Goal: Communication & Community: Answer question/provide support

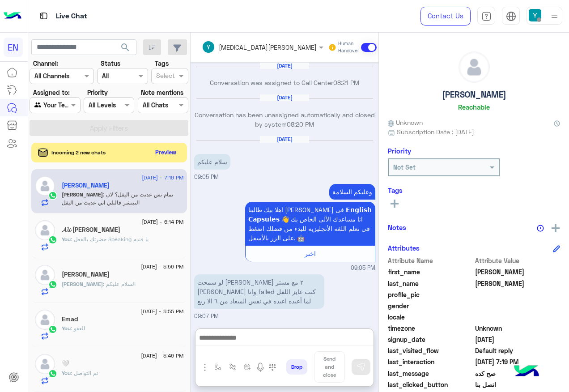
scroll to position [90, 0]
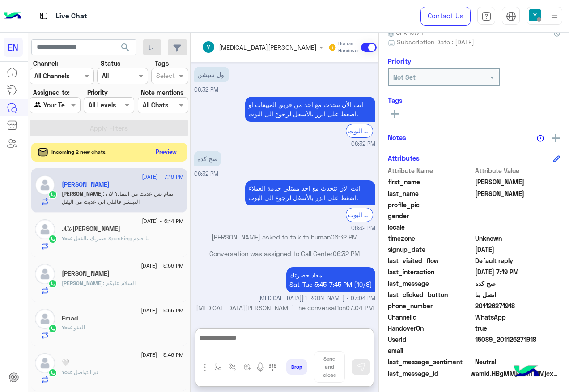
click at [180, 153] on button "Preview" at bounding box center [167, 152] width 28 height 12
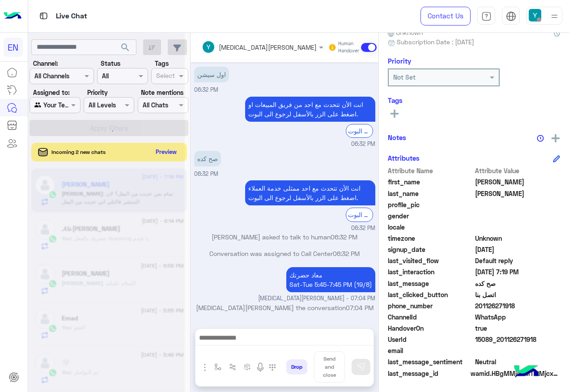
scroll to position [791, 0]
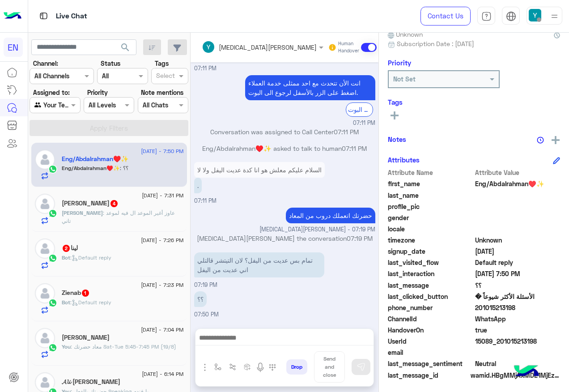
scroll to position [90, 0]
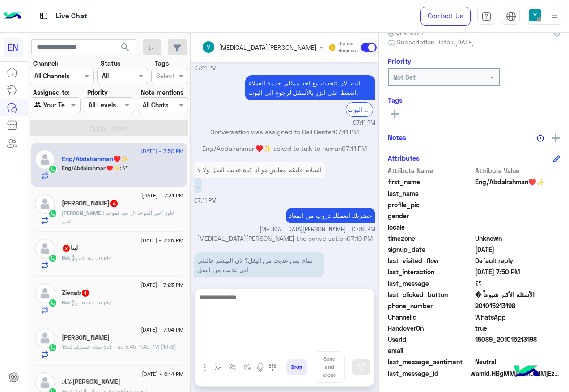
click at [301, 335] on textarea at bounding box center [284, 319] width 178 height 54
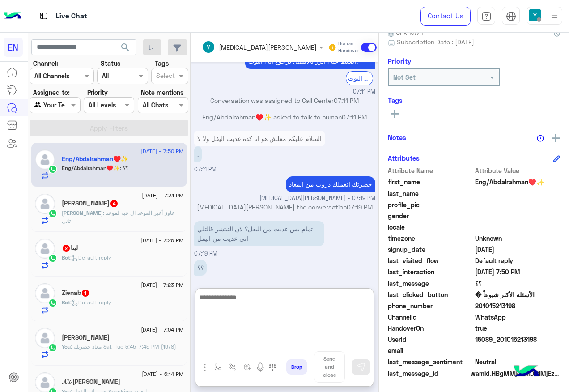
scroll to position [776, 0]
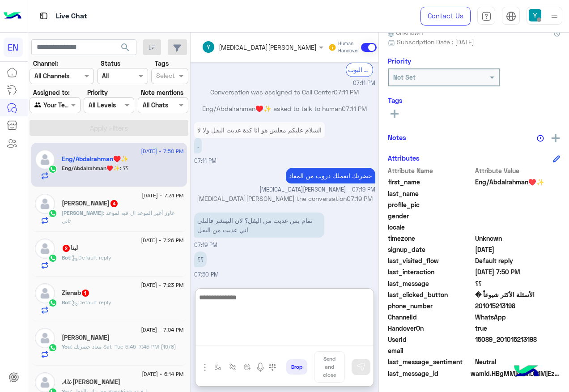
click at [307, 310] on textarea at bounding box center [284, 319] width 178 height 54
type textarea "**********"
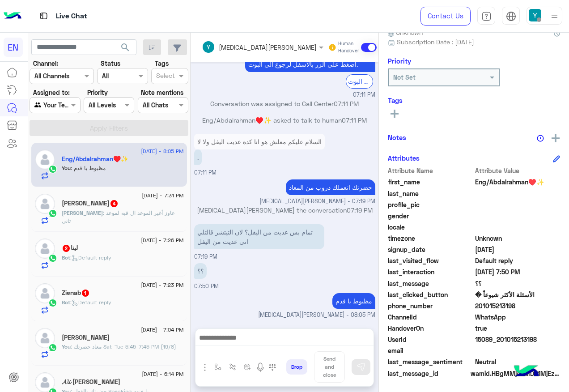
click at [163, 307] on div "Bot : Default reply" at bounding box center [123, 306] width 122 height 16
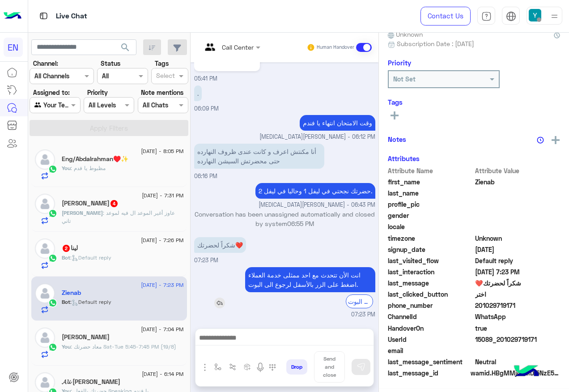
scroll to position [90, 0]
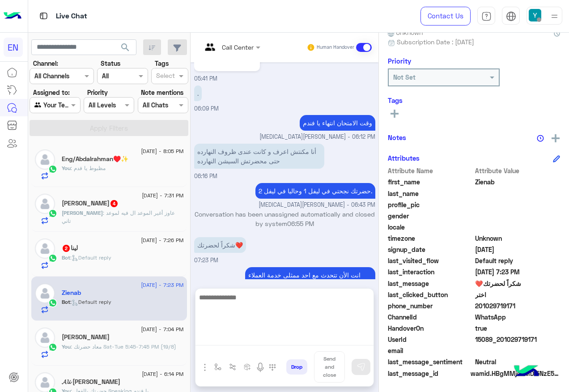
click at [296, 345] on textarea at bounding box center [284, 319] width 178 height 54
type textarea "*****"
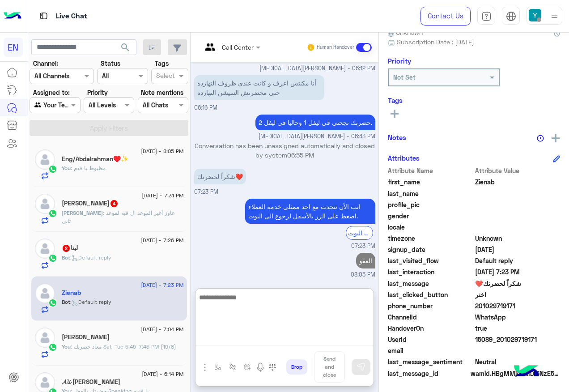
scroll to position [1048, 0]
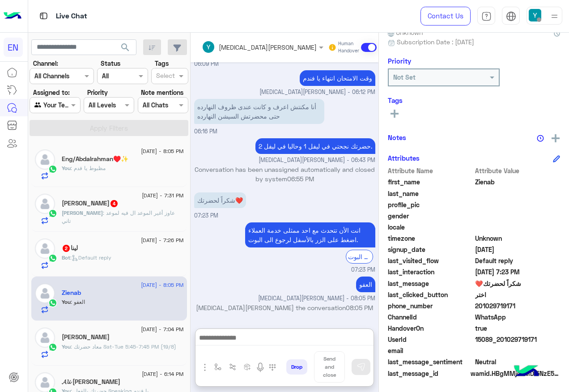
click at [161, 250] on div "لينا 2" at bounding box center [123, 248] width 122 height 9
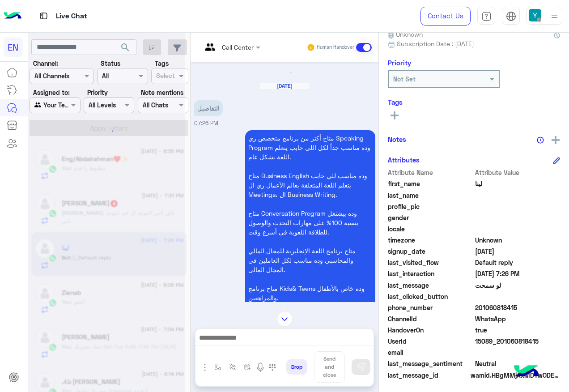
scroll to position [90, 0]
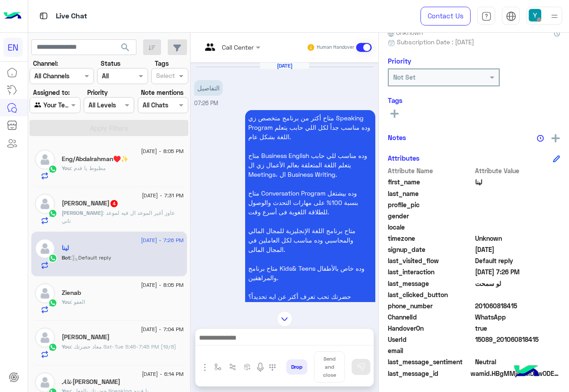
click at [265, 42] on div at bounding box center [231, 47] width 68 height 10
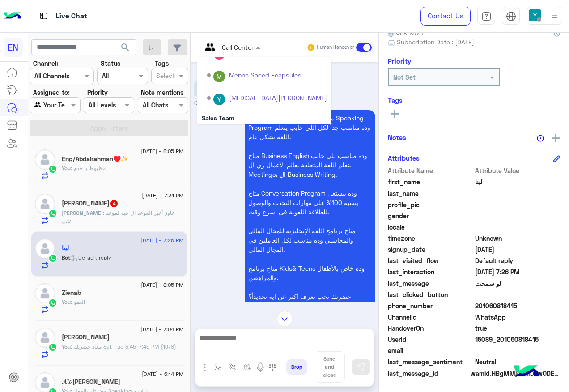
scroll to position [148, 0]
click at [284, 95] on div "Sales Team" at bounding box center [264, 93] width 134 height 17
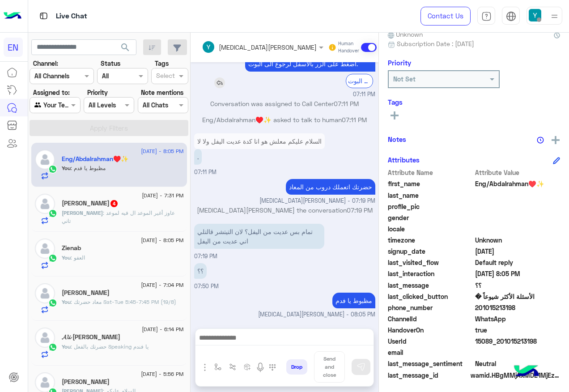
scroll to position [90, 0]
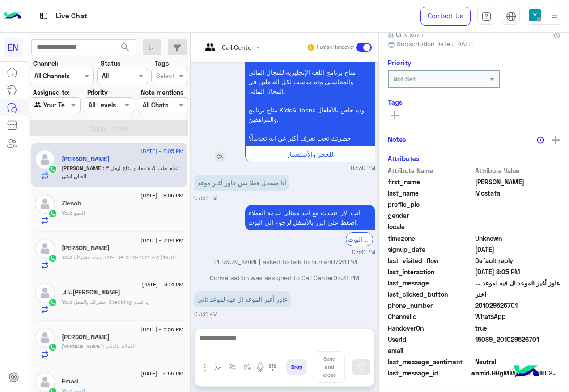
scroll to position [90, 0]
drag, startPoint x: 505, startPoint y: 306, endPoint x: 530, endPoint y: 307, distance: 24.6
click at [530, 307] on span "201029526701" at bounding box center [517, 305] width 85 height 9
drag, startPoint x: 530, startPoint y: 307, endPoint x: 521, endPoint y: 309, distance: 9.7
click at [521, 309] on span "201029526701" at bounding box center [517, 305] width 85 height 9
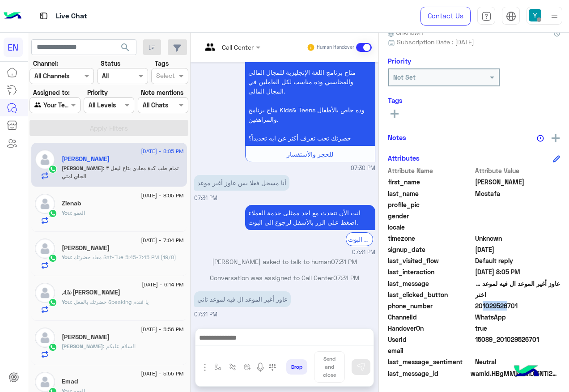
click at [521, 309] on span "201029526701" at bounding box center [517, 305] width 85 height 9
copy span "201029526701"
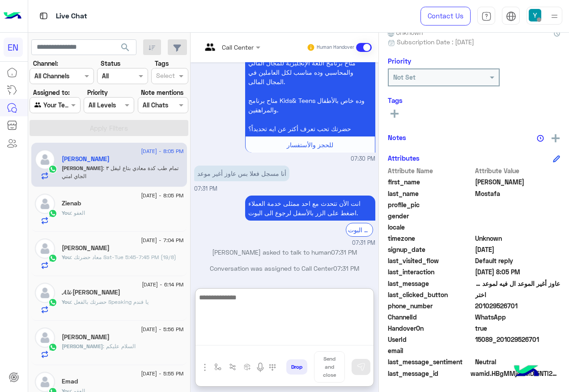
click at [281, 337] on textarea at bounding box center [284, 319] width 178 height 54
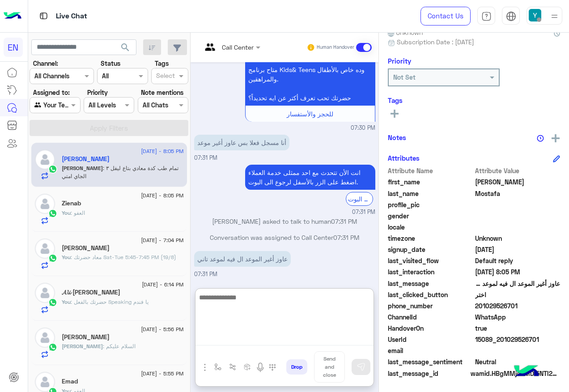
scroll to position [715, 0]
click at [325, 302] on textarea at bounding box center [284, 319] width 178 height 54
click at [281, 302] on textarea at bounding box center [284, 319] width 178 height 54
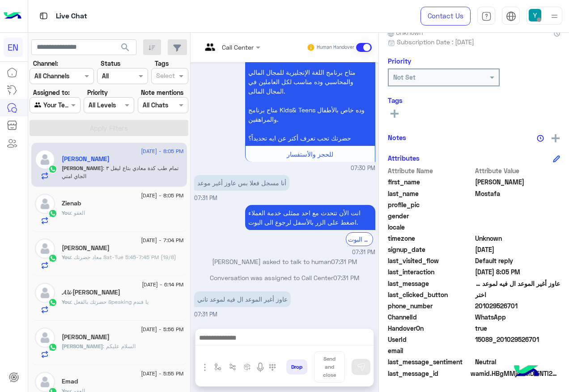
scroll to position [675, 0]
drag, startPoint x: 505, startPoint y: 307, endPoint x: 548, endPoint y: 305, distance: 43.4
click at [548, 305] on span "201029526701" at bounding box center [517, 305] width 85 height 9
drag, startPoint x: 548, startPoint y: 305, endPoint x: 534, endPoint y: 303, distance: 14.9
copy span "01029526701"
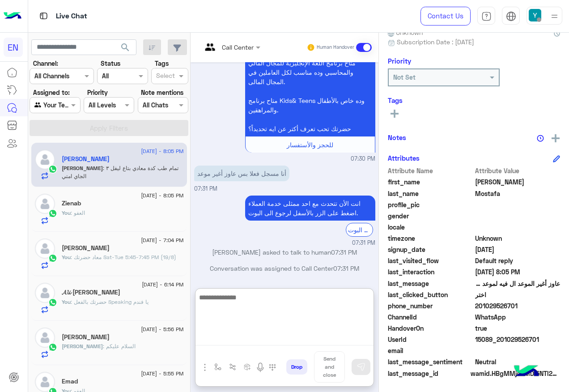
click at [309, 339] on textarea at bounding box center [284, 319] width 178 height 54
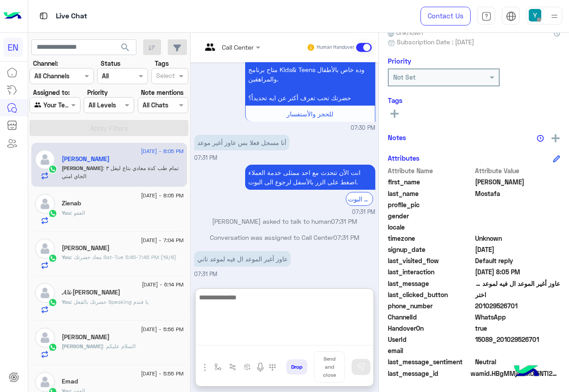
scroll to position [715, 0]
type textarea "**********"
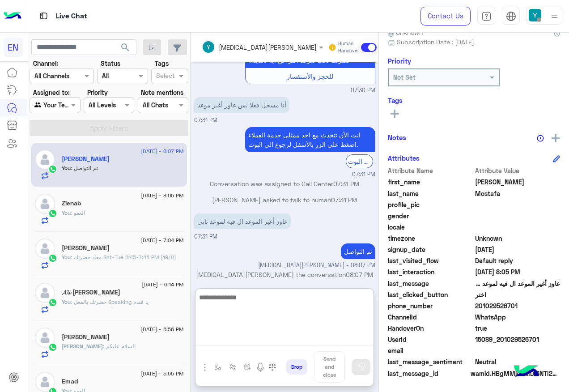
scroll to position [760, 0]
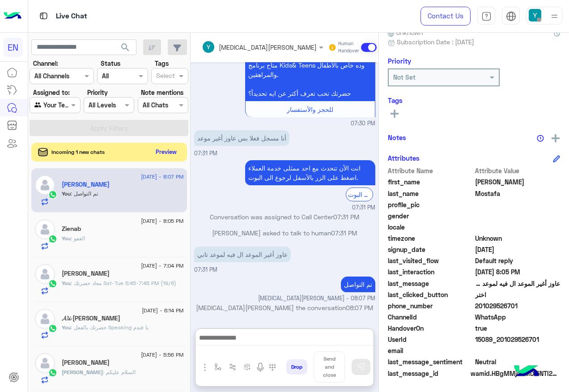
click at [180, 151] on button "Preview" at bounding box center [167, 152] width 28 height 12
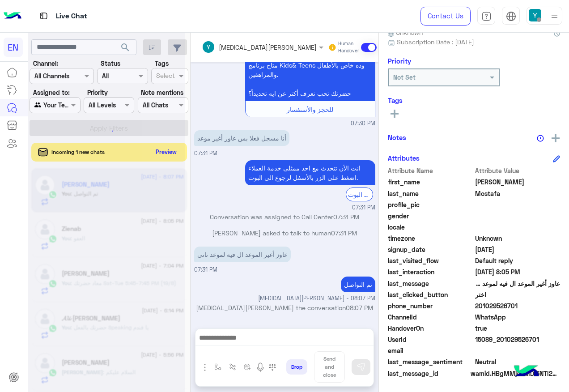
scroll to position [720, 0]
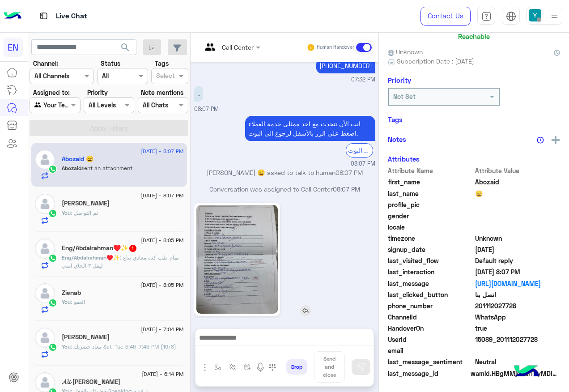
scroll to position [88, 0]
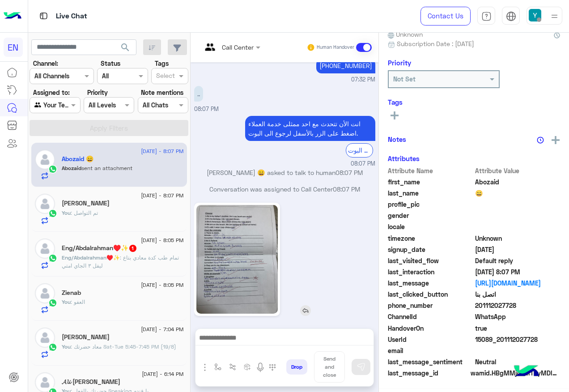
click at [278, 249] on img at bounding box center [236, 259] width 81 height 109
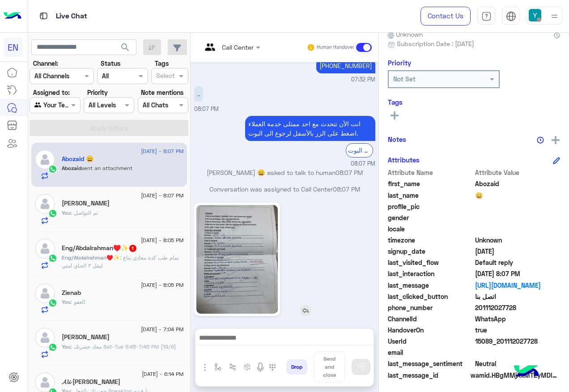
scroll to position [90, 0]
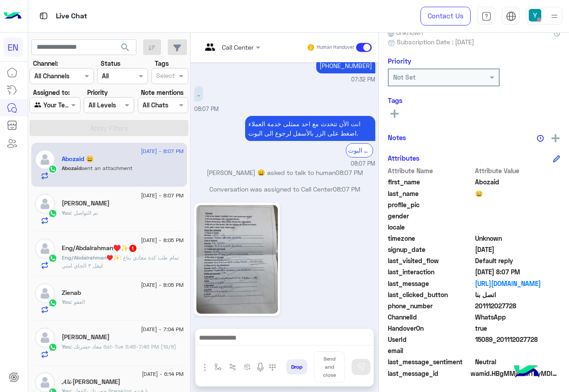
click at [265, 47] on div at bounding box center [231, 47] width 68 height 10
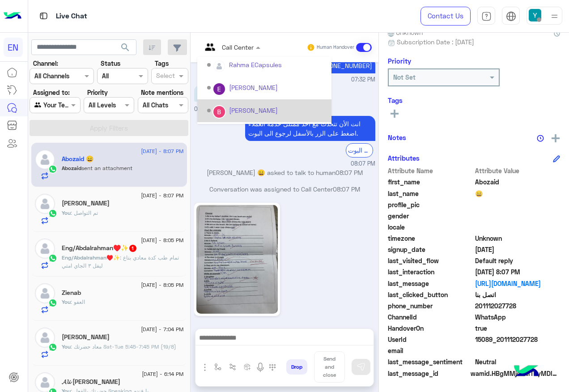
scroll to position [45, 0]
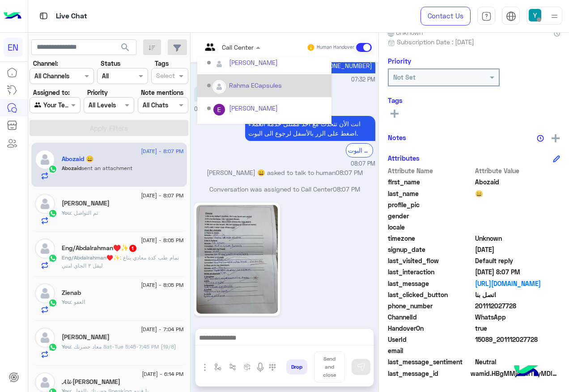
click at [281, 90] on div "Rahma ECapsules" at bounding box center [255, 85] width 53 height 9
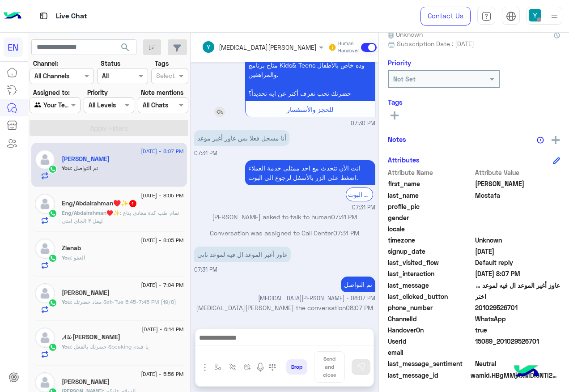
scroll to position [90, 0]
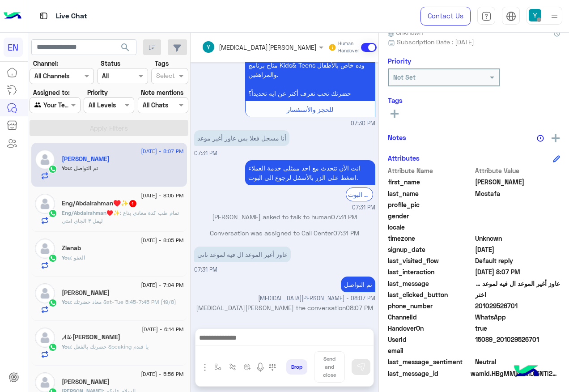
click at [130, 208] on div "Eng/Abdalrahman♥️✨ 1" at bounding box center [123, 203] width 122 height 9
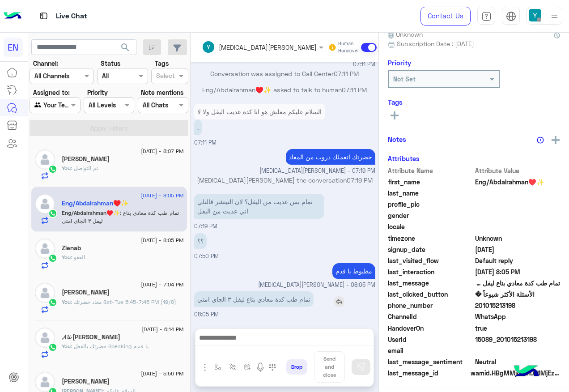
scroll to position [90, 0]
drag, startPoint x: 505, startPoint y: 304, endPoint x: 551, endPoint y: 307, distance: 45.7
click at [551, 307] on span "201015213198" at bounding box center [517, 305] width 85 height 9
drag, startPoint x: 551, startPoint y: 307, endPoint x: 532, endPoint y: 307, distance: 18.3
copy span "01015213198"
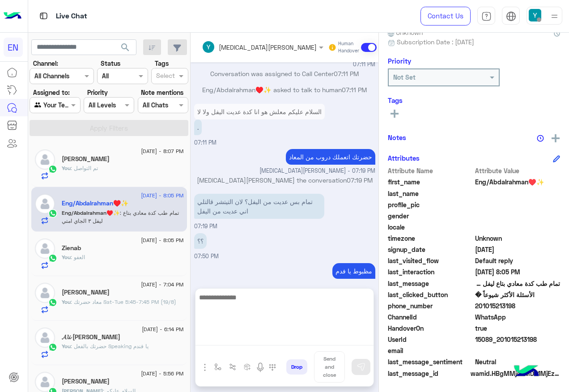
click at [322, 339] on textarea at bounding box center [284, 319] width 178 height 54
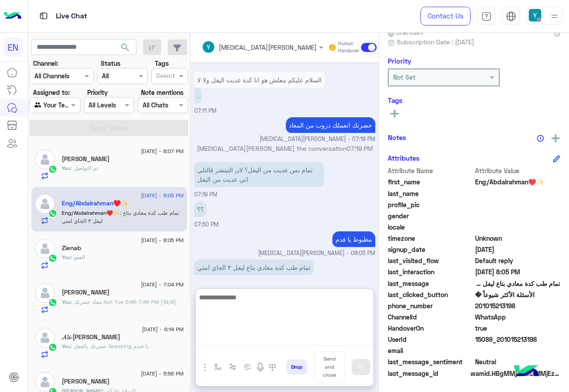
scroll to position [704, 0]
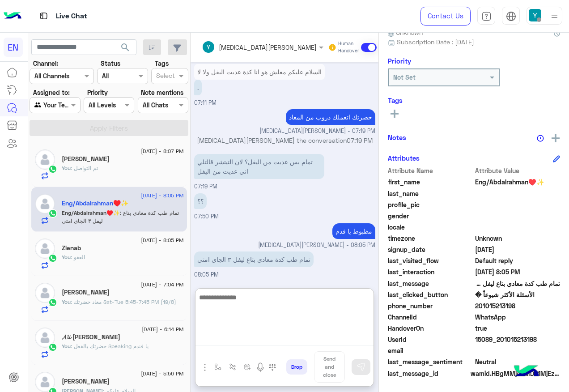
drag, startPoint x: 366, startPoint y: 303, endPoint x: 568, endPoint y: 321, distance: 202.9
click at [367, 302] on textarea at bounding box center [284, 319] width 178 height 54
type textarea "**********"
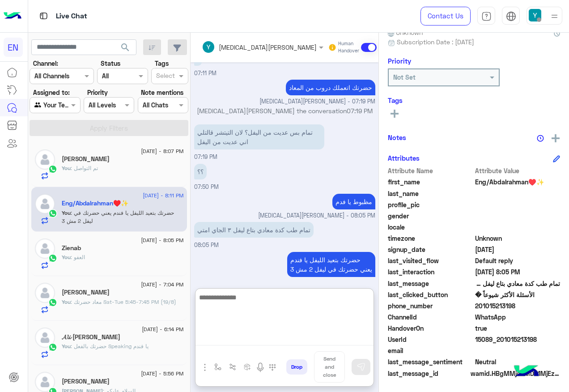
scroll to position [742, 0]
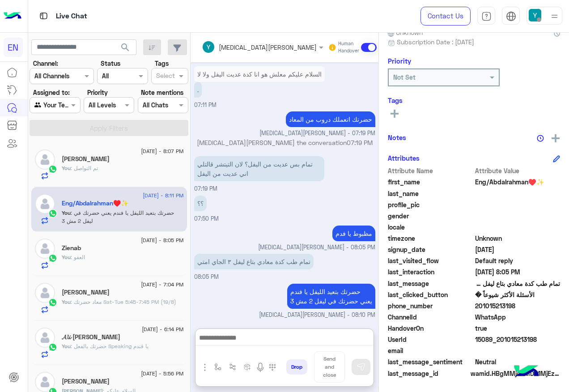
click at [74, 103] on div at bounding box center [55, 105] width 50 height 10
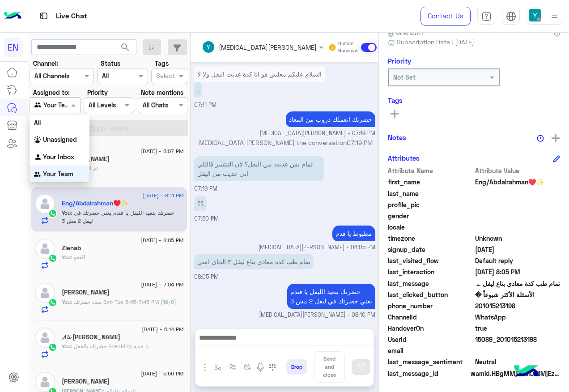
scroll to position [0, 0]
click at [64, 126] on div "All" at bounding box center [60, 122] width 60 height 17
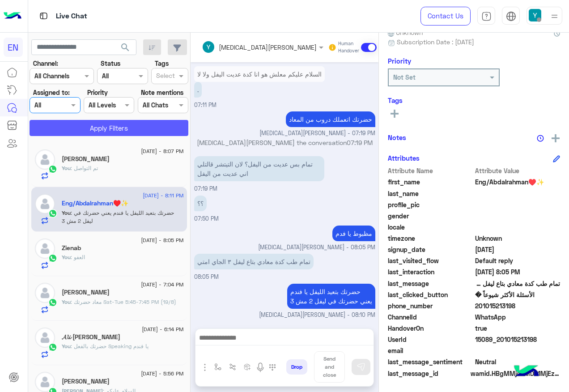
click at [73, 133] on button "Apply Filters" at bounding box center [109, 128] width 159 height 16
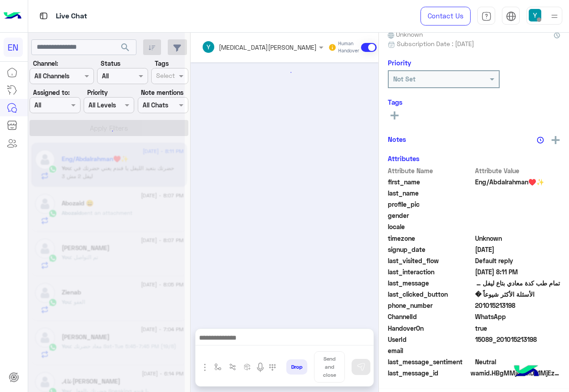
scroll to position [543, 0]
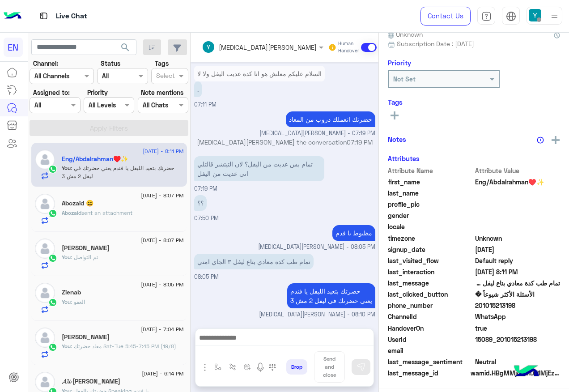
click at [56, 110] on div "Agent Filter All" at bounding box center [55, 105] width 51 height 16
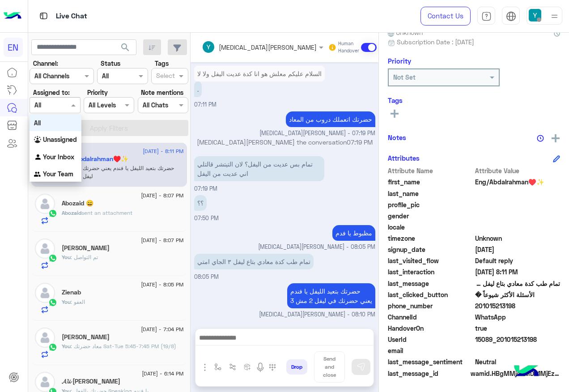
click at [133, 200] on div "Abozaid 😄" at bounding box center [123, 203] width 122 height 9
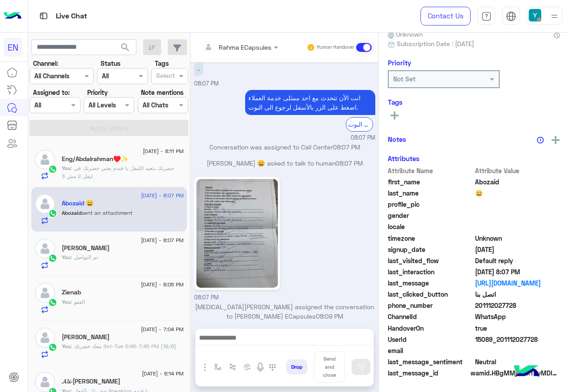
scroll to position [90, 0]
click at [259, 216] on img at bounding box center [236, 233] width 81 height 109
click at [106, 151] on div "[DATE] - 8:11 PM" at bounding box center [123, 152] width 122 height 6
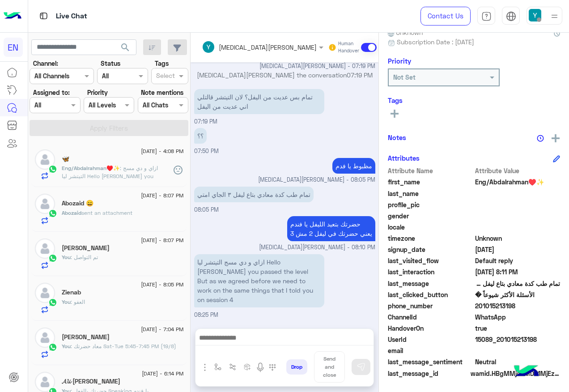
scroll to position [665, 0]
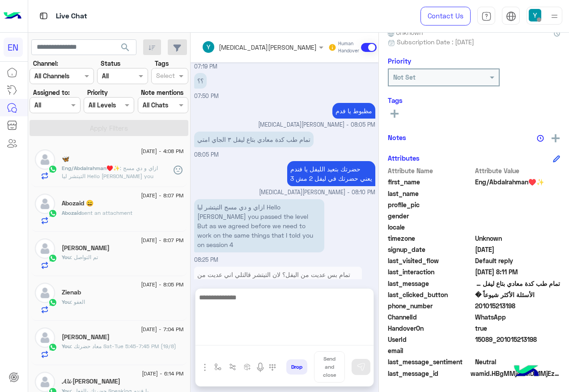
click at [297, 335] on textarea at bounding box center [284, 319] width 178 height 54
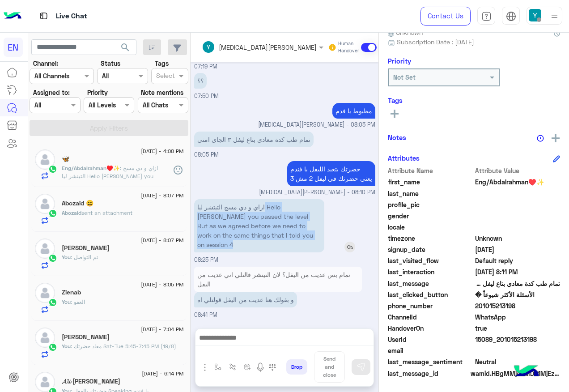
drag, startPoint x: 264, startPoint y: 207, endPoint x: 294, endPoint y: 246, distance: 49.1
click at [294, 246] on p "ازاي و دي مسج التيتشر ليا Hello [PERSON_NAME] you passed the level But as we ag…" at bounding box center [259, 225] width 130 height 53
copy p "Hello [PERSON_NAME] you passed the level But as we agreed before we need to wor…"
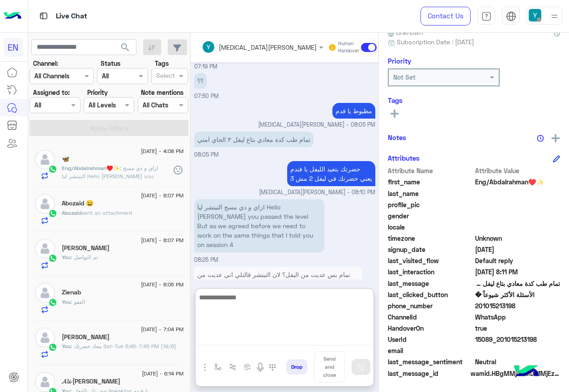
click at [304, 334] on textarea at bounding box center [284, 319] width 178 height 54
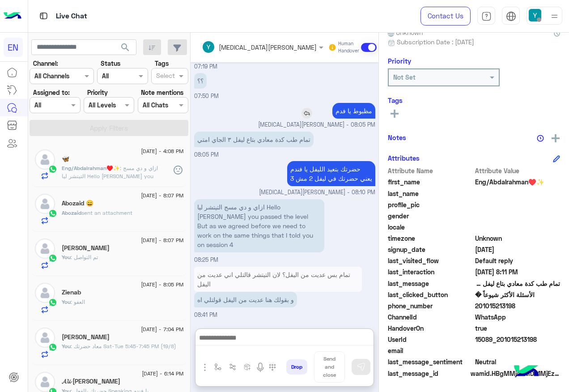
click at [302, 115] on img at bounding box center [306, 113] width 11 height 11
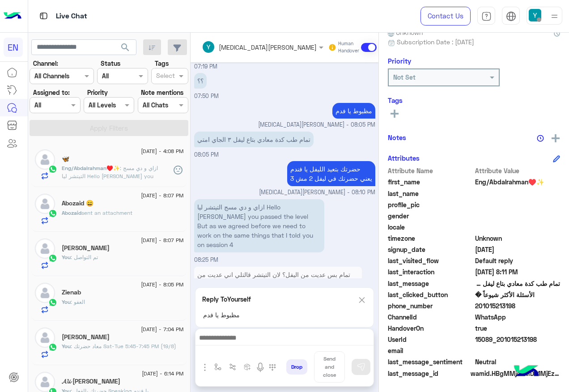
click at [364, 298] on img at bounding box center [362, 299] width 10 height 11
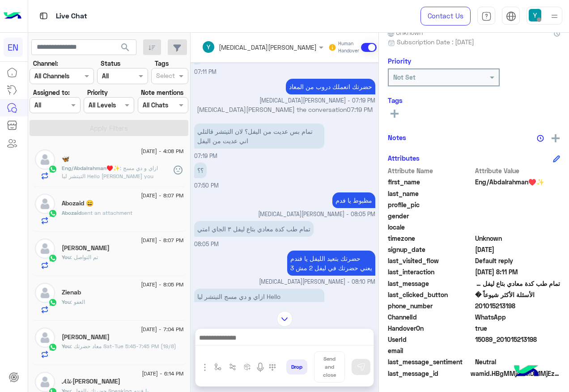
scroll to position [620, 0]
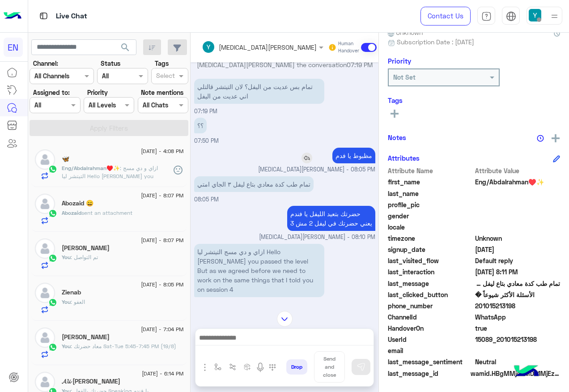
click at [303, 157] on img at bounding box center [306, 158] width 11 height 11
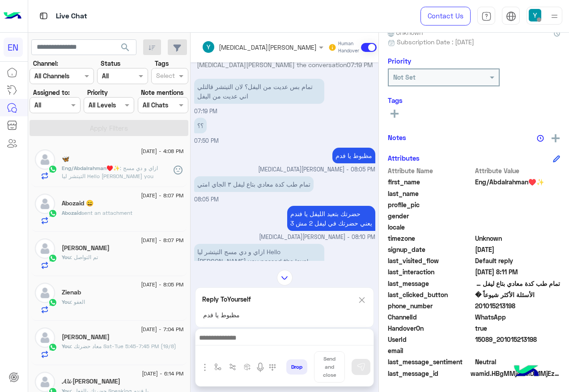
scroll to position [705, 0]
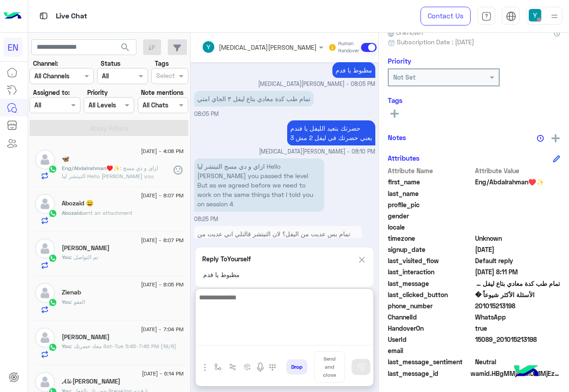
click at [261, 333] on textarea at bounding box center [284, 319] width 178 height 54
type textarea "*"
type textarea "**********"
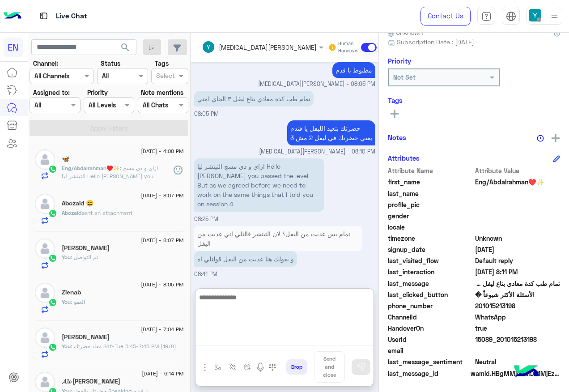
scroll to position [759, 0]
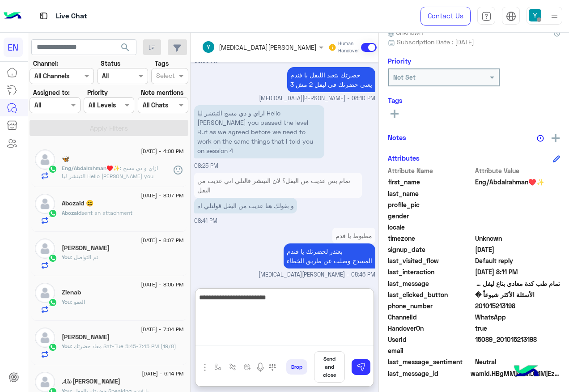
type textarea "**********"
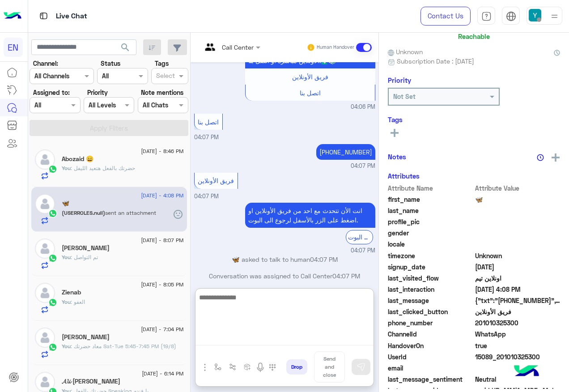
scroll to position [88, 0]
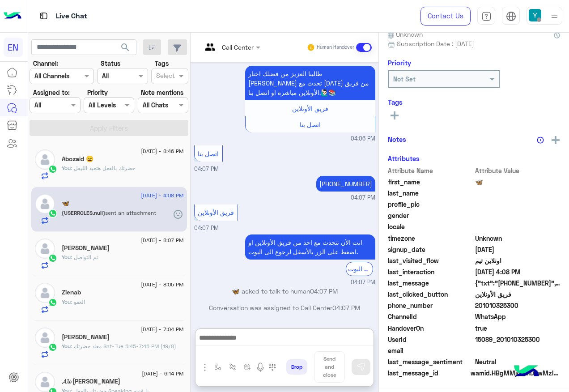
click at [105, 210] on span "(USERROLES.null)" at bounding box center [83, 212] width 43 height 7
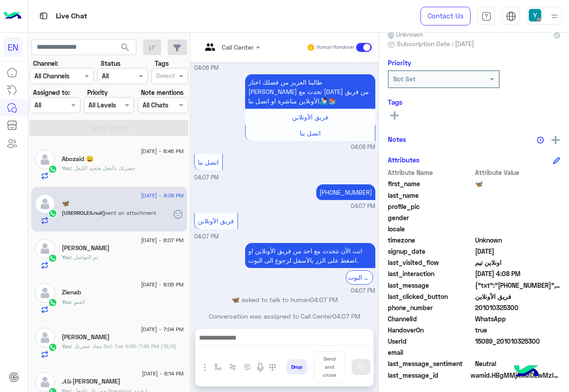
scroll to position [90, 0]
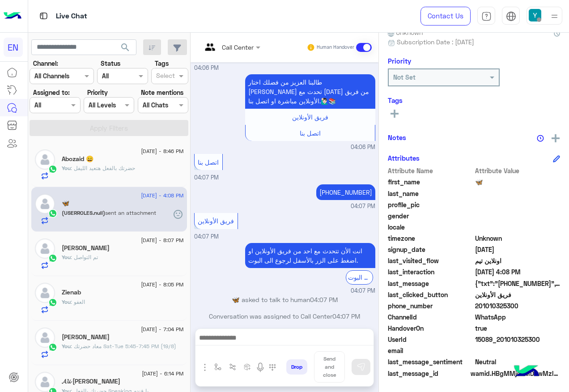
click at [54, 105] on input "text" at bounding box center [44, 105] width 21 height 9
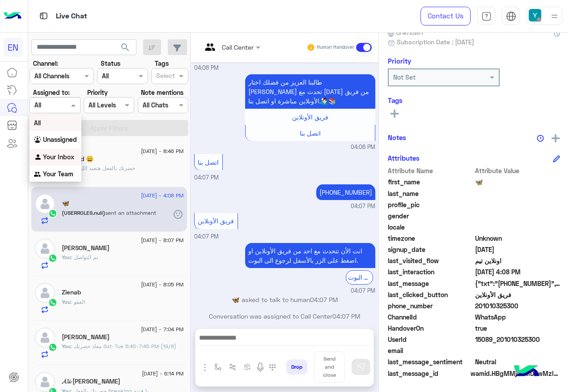
click at [67, 163] on div "Your Inbox" at bounding box center [56, 156] width 52 height 17
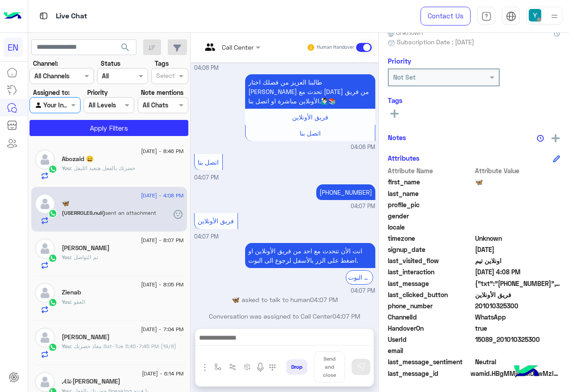
click at [64, 104] on div at bounding box center [55, 105] width 50 height 10
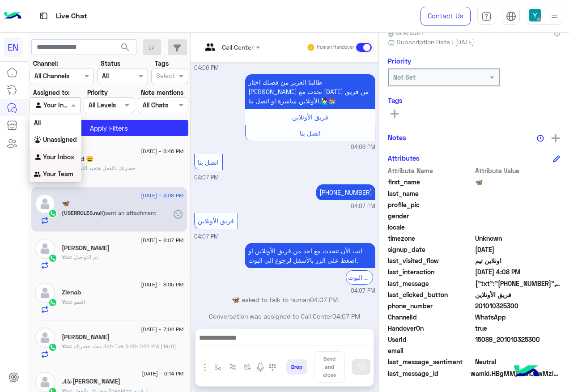
click at [65, 167] on div "Your Team" at bounding box center [56, 173] width 52 height 17
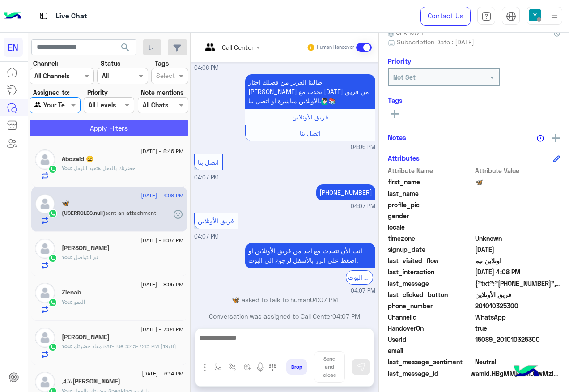
click at [95, 121] on button "Apply Filters" at bounding box center [109, 128] width 159 height 16
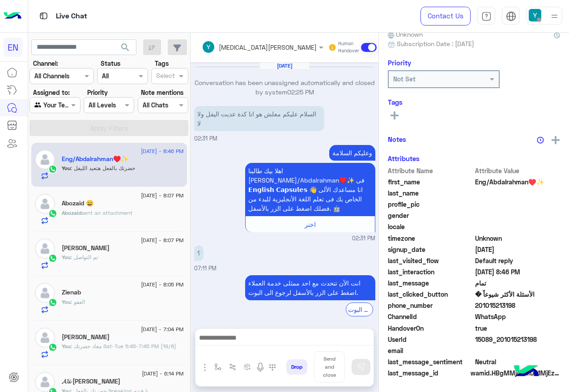
scroll to position [530, 0]
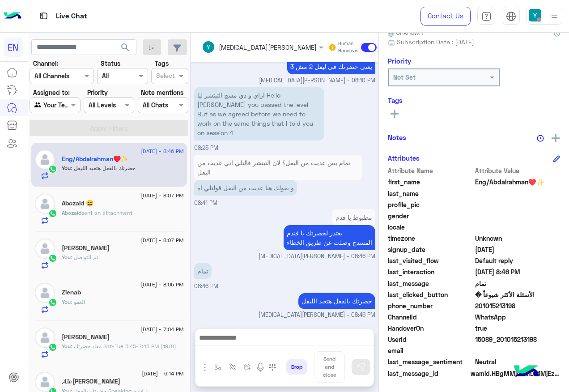
click at [148, 198] on div "[DATE] - 8:07 PM" at bounding box center [123, 197] width 122 height 6
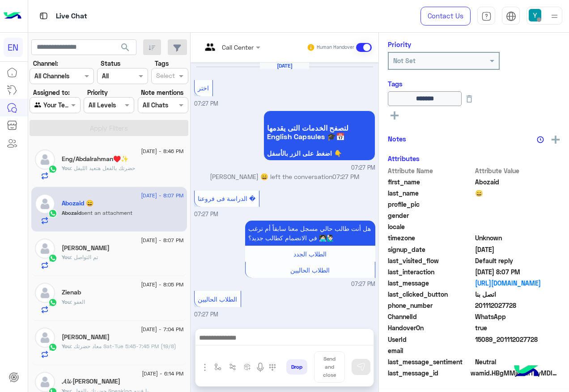
scroll to position [586, 0]
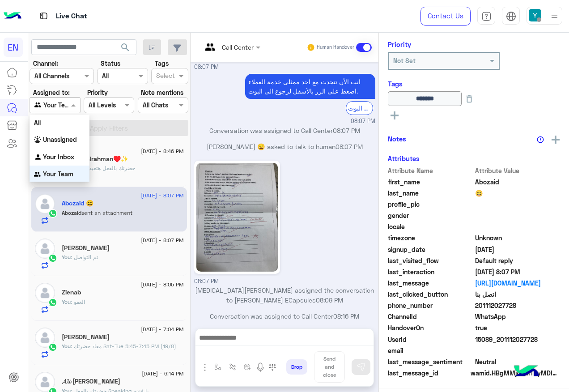
click at [80, 106] on span at bounding box center [74, 104] width 11 height 9
click at [75, 160] on div "Your Inbox" at bounding box center [60, 156] width 60 height 17
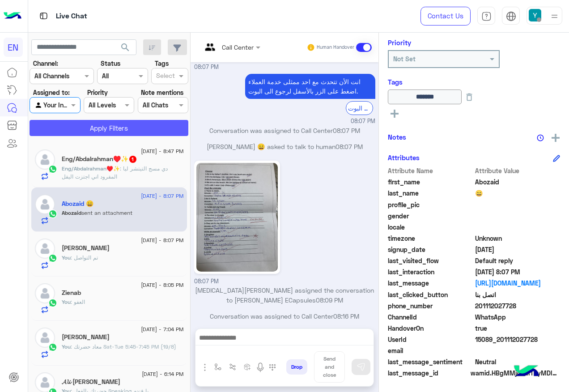
click at [123, 126] on button "Apply Filters" at bounding box center [109, 128] width 159 height 16
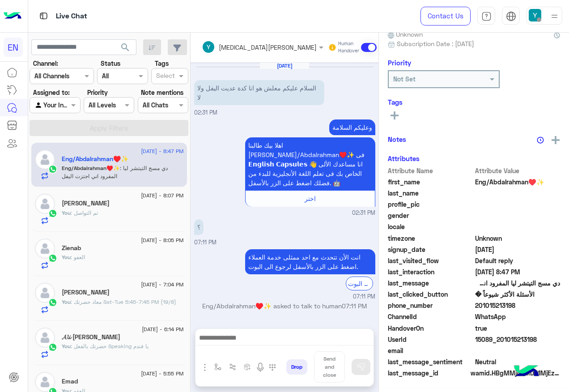
scroll to position [568, 0]
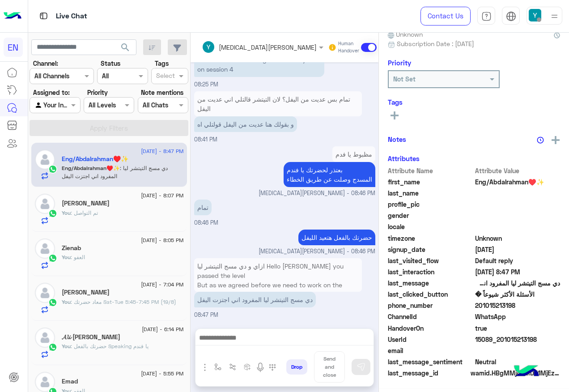
click at [148, 165] on span ": دي مسج التيتشر ليا المفرود اني اجتزت اليفل" at bounding box center [115, 172] width 106 height 15
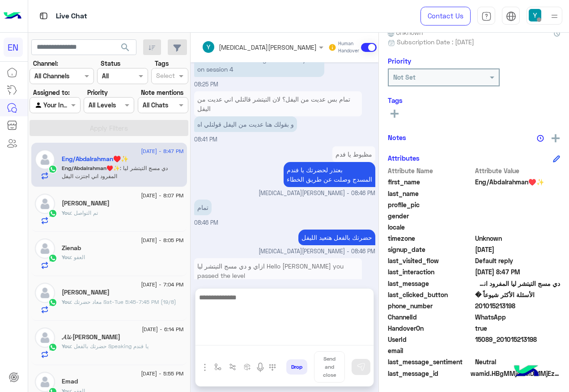
drag, startPoint x: 305, startPoint y: 335, endPoint x: 310, endPoint y: 318, distance: 18.2
click at [304, 335] on textarea at bounding box center [284, 319] width 178 height 54
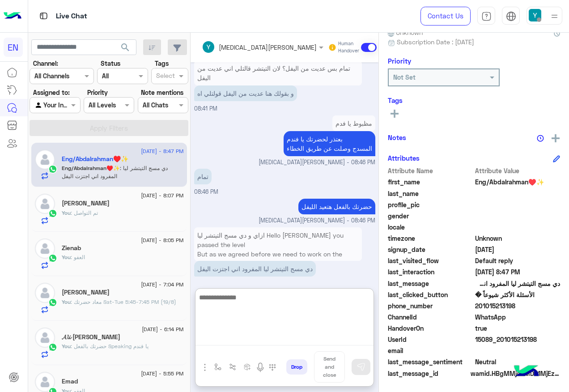
scroll to position [608, 0]
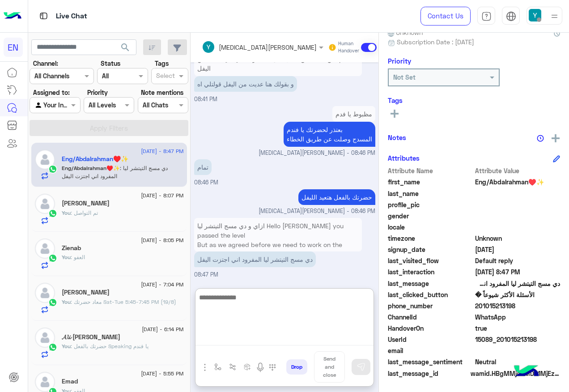
click at [319, 305] on textarea at bounding box center [284, 319] width 178 height 54
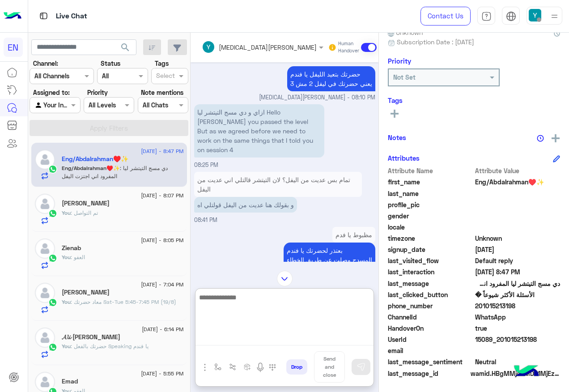
scroll to position [474, 0]
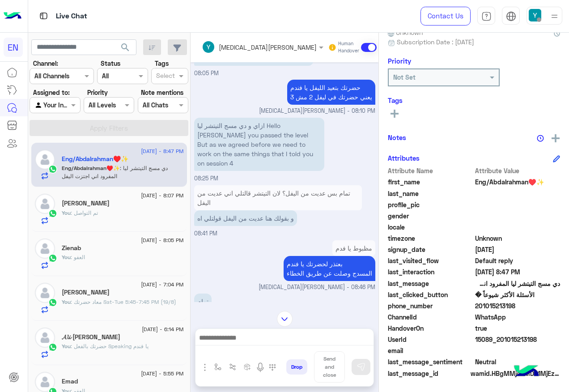
drag, startPoint x: 504, startPoint y: 305, endPoint x: 547, endPoint y: 305, distance: 42.9
click at [547, 305] on span "201015213198" at bounding box center [517, 305] width 85 height 9
drag, startPoint x: 547, startPoint y: 305, endPoint x: 541, endPoint y: 305, distance: 5.8
copy span "01015213198"
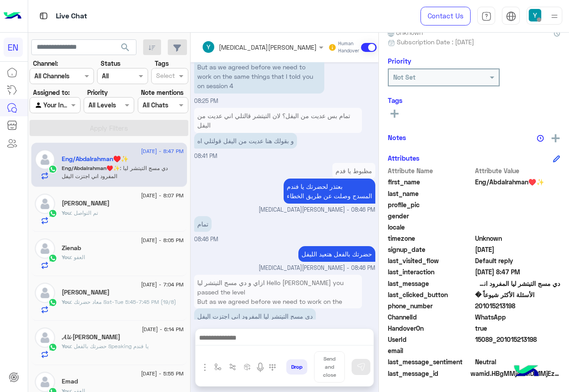
scroll to position [568, 0]
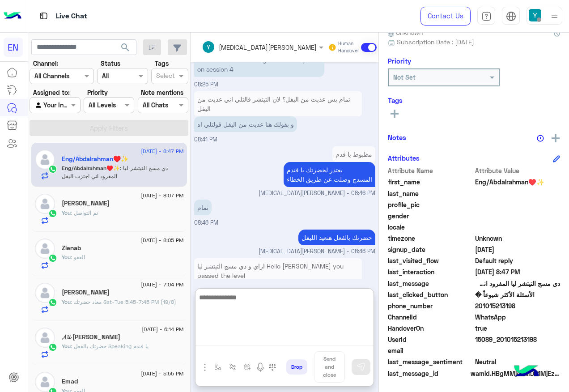
click at [350, 341] on textarea at bounding box center [284, 319] width 178 height 54
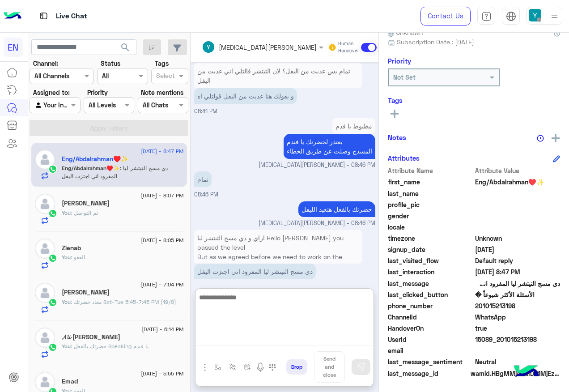
scroll to position [608, 0]
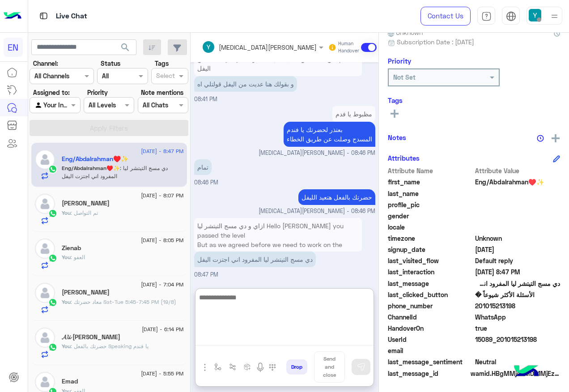
drag, startPoint x: 314, startPoint y: 319, endPoint x: 315, endPoint y: 314, distance: 5.1
click at [313, 319] on textarea at bounding box center [284, 319] width 178 height 54
type textarea "*"
type textarea "**********"
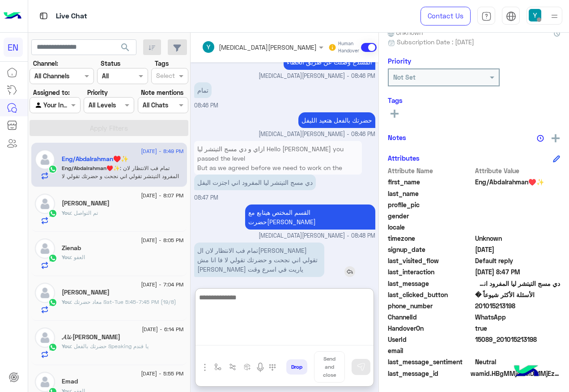
scroll to position [715, 0]
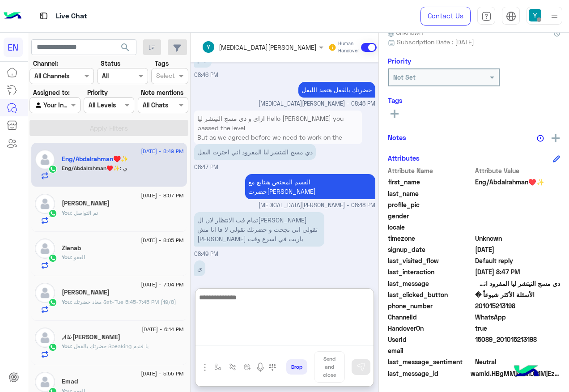
click at [319, 300] on textarea at bounding box center [284, 319] width 178 height 54
click at [319, 304] on textarea at bounding box center [284, 319] width 178 height 54
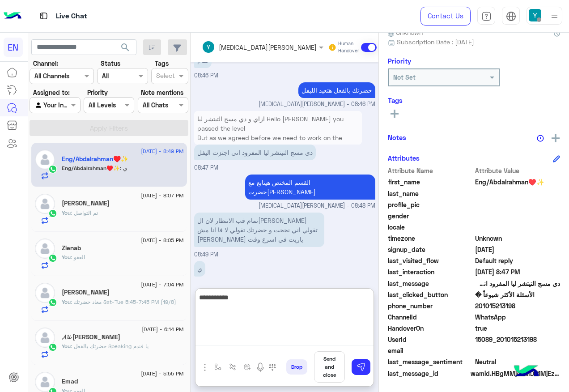
type textarea "**********"
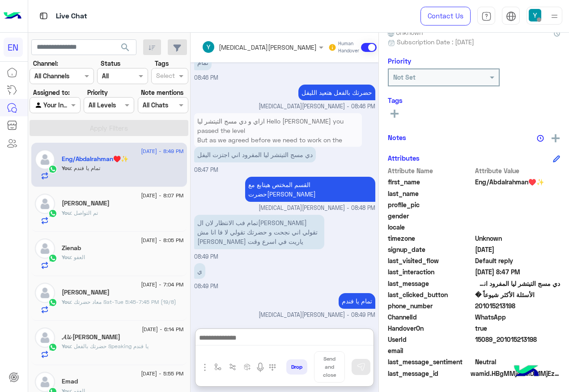
click at [55, 99] on div "Agent Filter Your Inbox" at bounding box center [55, 105] width 51 height 16
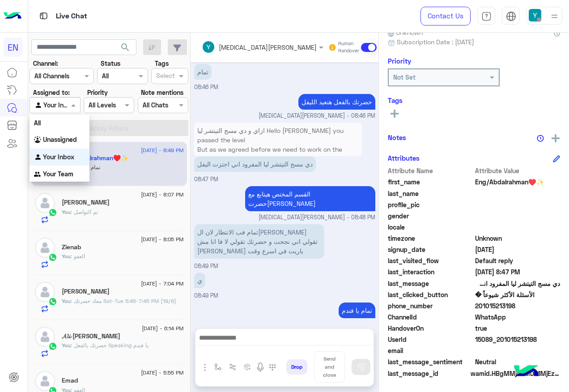
scroll to position [0, 0]
click at [58, 170] on div "Your Team" at bounding box center [60, 173] width 60 height 17
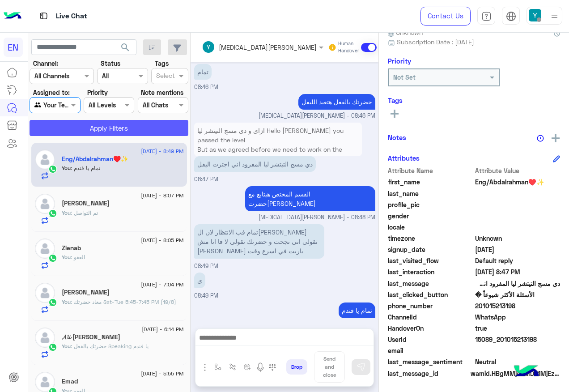
click at [90, 132] on button "Apply Filters" at bounding box center [109, 128] width 159 height 16
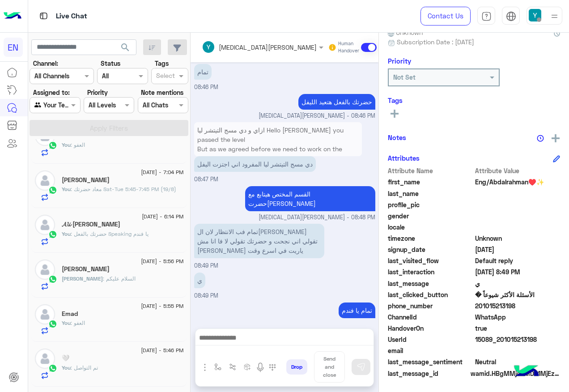
scroll to position [45, 0]
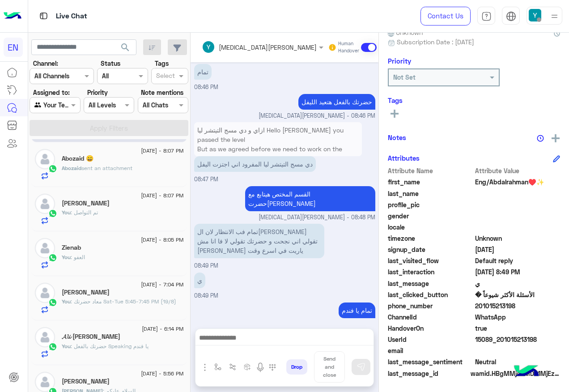
click at [116, 172] on p "[PERSON_NAME] sent an attachment" at bounding box center [97, 168] width 71 height 8
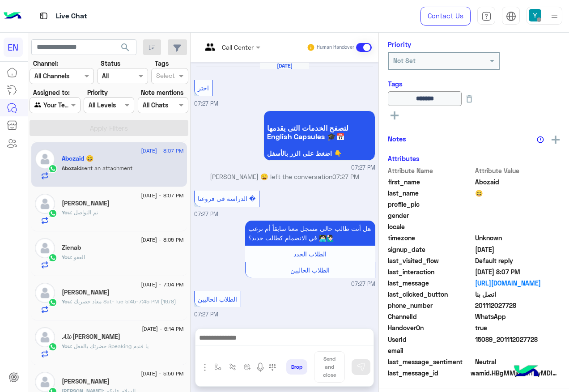
scroll to position [586, 0]
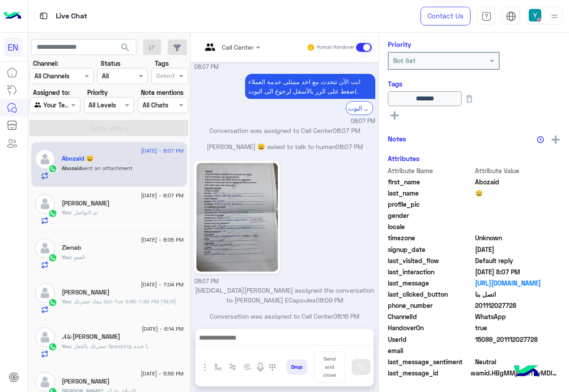
click at [254, 51] on div "Call Center" at bounding box center [238, 46] width 32 height 9
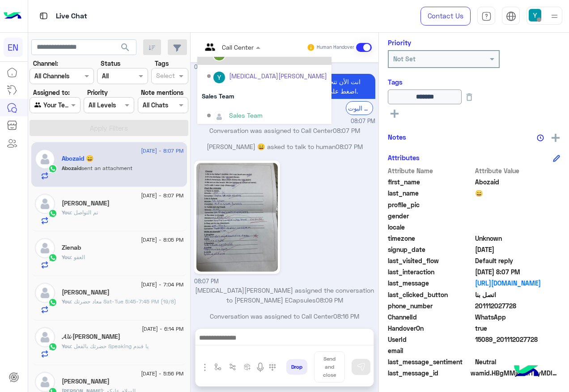
scroll to position [148, 0]
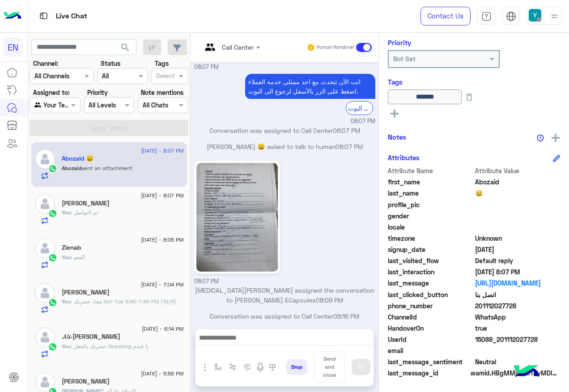
click at [372, 48] on span at bounding box center [364, 47] width 16 height 9
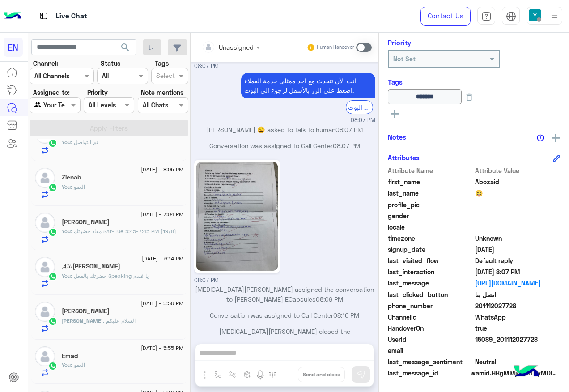
scroll to position [0, 0]
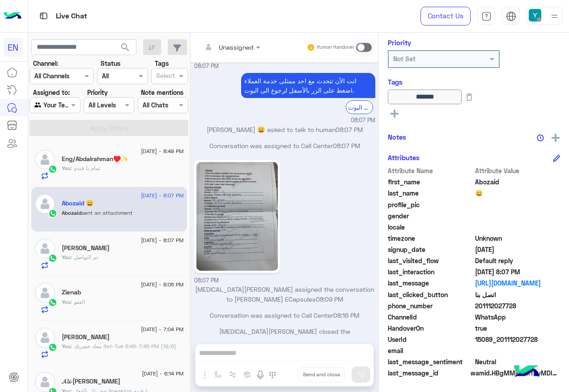
click at [69, 106] on div at bounding box center [55, 105] width 50 height 10
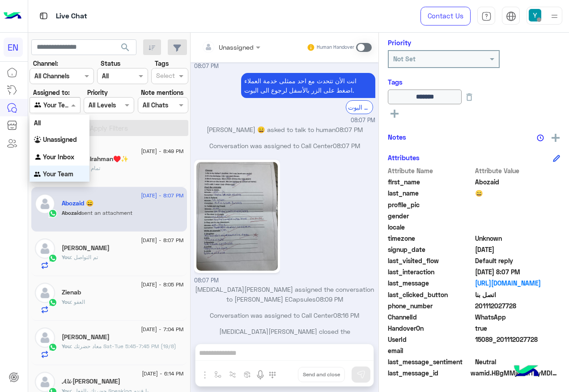
scroll to position [0, 0]
drag, startPoint x: 71, startPoint y: 140, endPoint x: 94, endPoint y: 122, distance: 28.7
click at [71, 139] on b "Unassigned" at bounding box center [60, 139] width 34 height 8
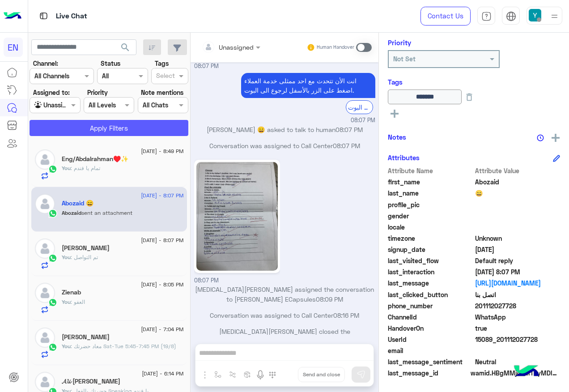
click at [94, 122] on button "Apply Filters" at bounding box center [109, 128] width 159 height 16
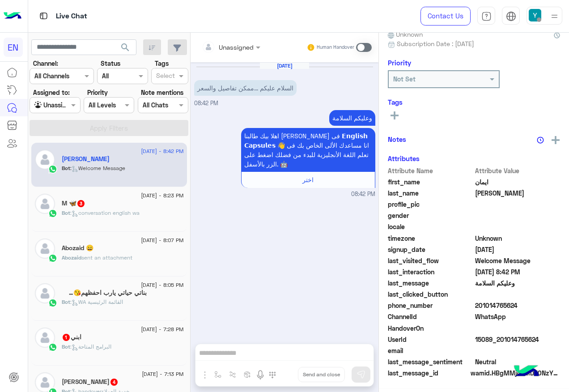
click at [237, 47] on input "text" at bounding box center [220, 46] width 36 height 9
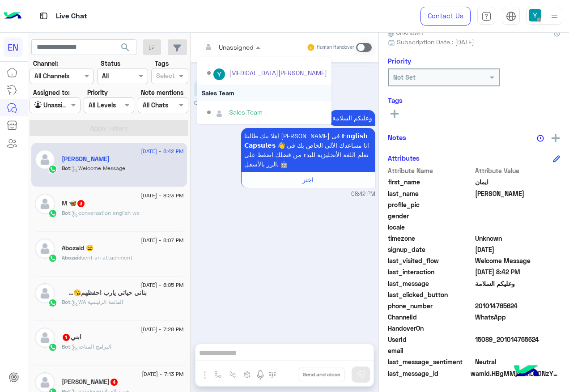
click at [253, 99] on div "Sales Team" at bounding box center [264, 93] width 134 height 17
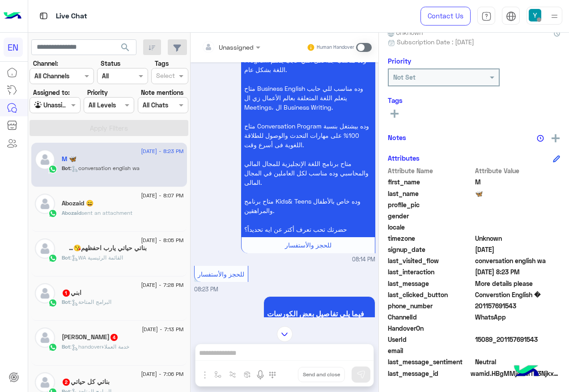
click at [233, 42] on input "text" at bounding box center [220, 46] width 36 height 9
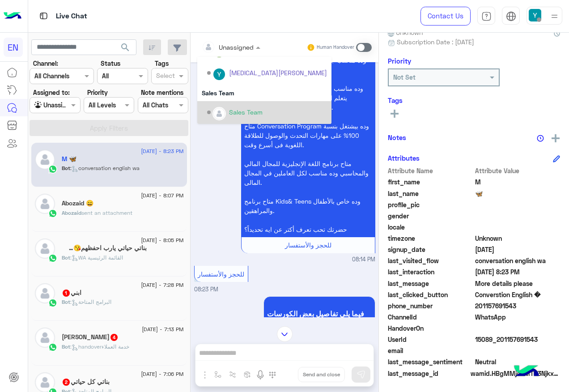
click at [229, 110] on div "Sales Team" at bounding box center [246, 111] width 34 height 9
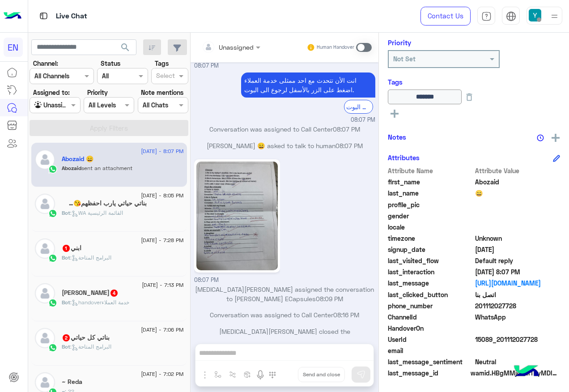
click at [111, 255] on span "Bot : البرامج المتاحة" at bounding box center [87, 257] width 50 height 7
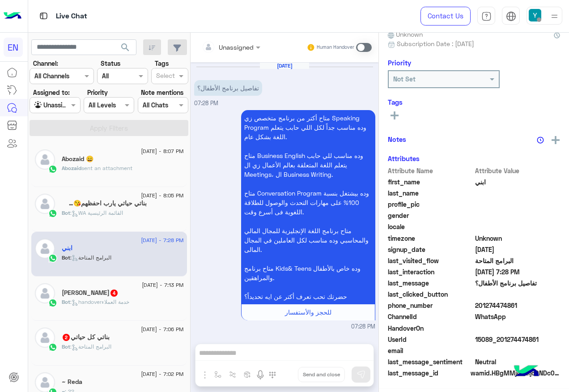
click at [229, 47] on input "text" at bounding box center [220, 46] width 36 height 9
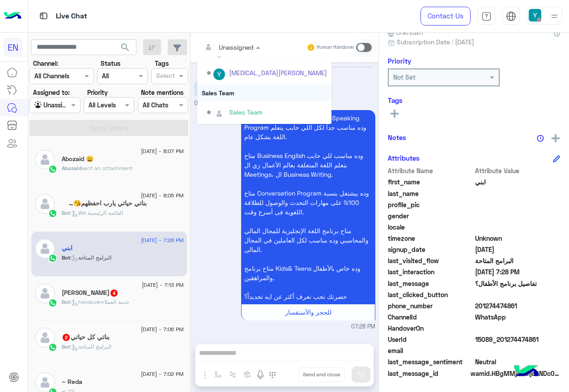
click at [226, 97] on div "Sales Team" at bounding box center [264, 93] width 134 height 17
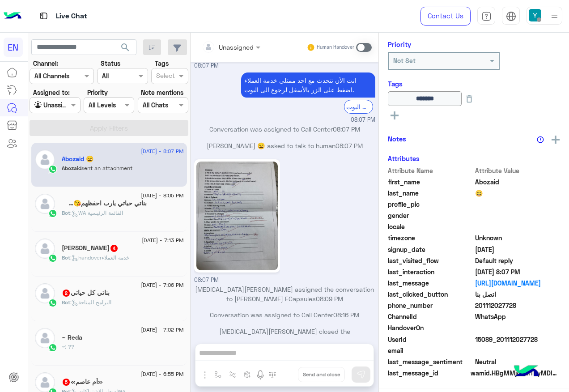
click at [140, 253] on div "[PERSON_NAME] 4" at bounding box center [123, 248] width 122 height 9
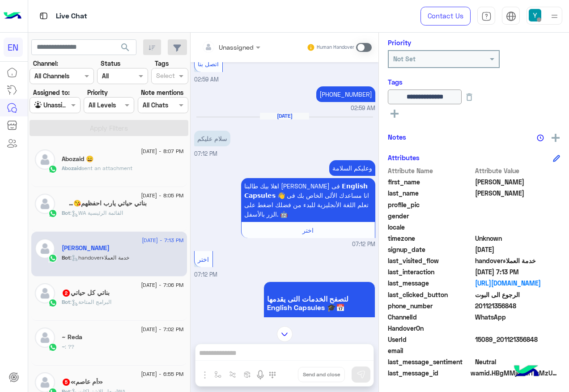
drag, startPoint x: 476, startPoint y: 305, endPoint x: 526, endPoint y: 308, distance: 50.6
click at [526, 308] on span "201121356848" at bounding box center [517, 305] width 85 height 9
drag, startPoint x: 526, startPoint y: 308, endPoint x: 498, endPoint y: 306, distance: 28.7
copy span "01121356848"
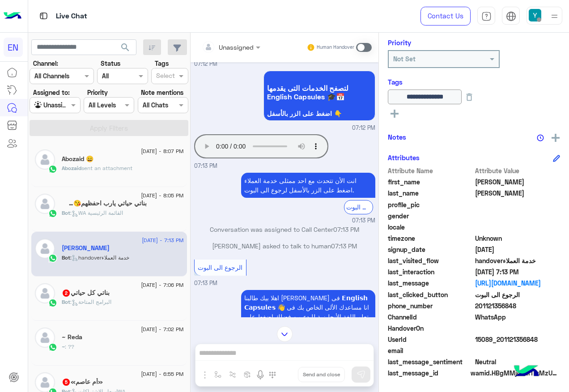
scroll to position [1857, 0]
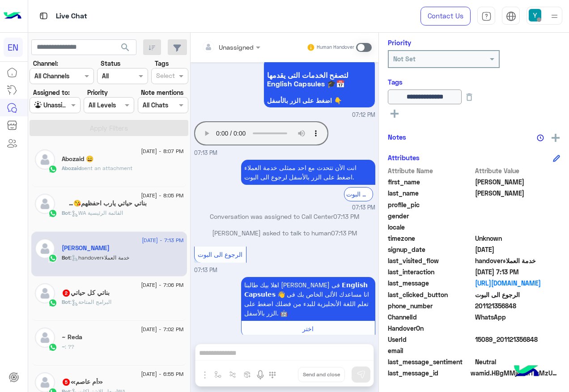
click at [365, 49] on span at bounding box center [364, 47] width 16 height 9
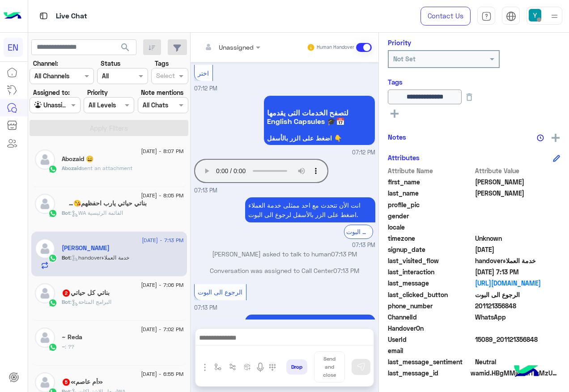
scroll to position [1964, 0]
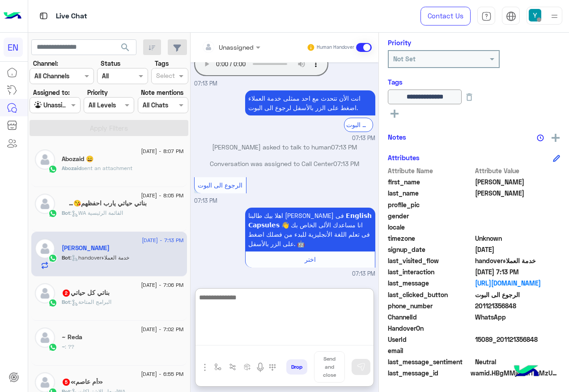
drag, startPoint x: 277, startPoint y: 338, endPoint x: 280, endPoint y: 333, distance: 6.2
click at [278, 338] on textarea at bounding box center [284, 319] width 178 height 54
type textarea "**********"
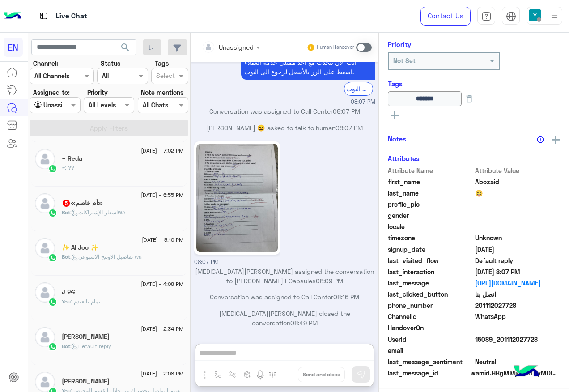
scroll to position [581, 0]
click at [141, 197] on span "[DATE] - 6:55 PM" at bounding box center [162, 195] width 42 height 8
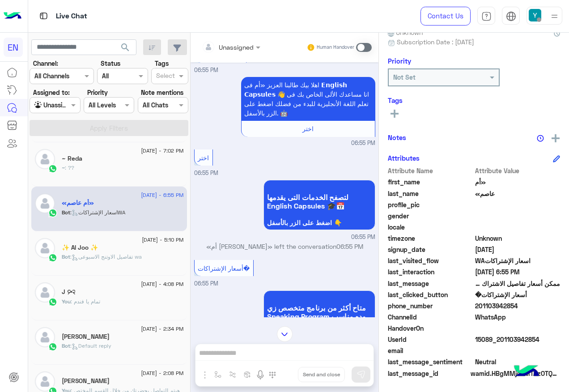
scroll to position [271, 0]
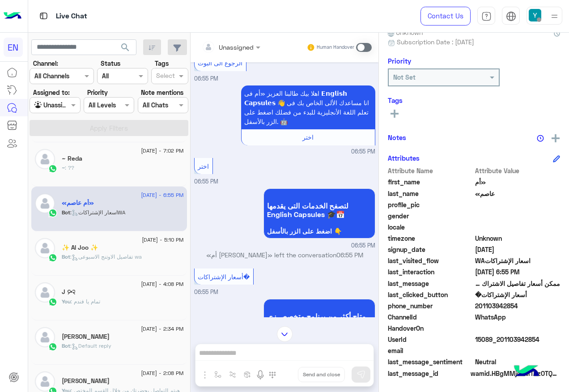
click at [241, 43] on div at bounding box center [231, 47] width 68 height 10
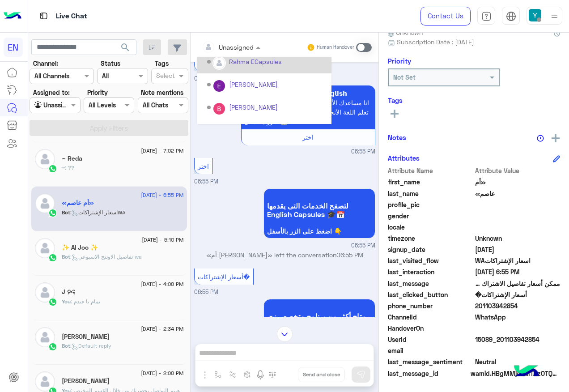
scroll to position [134, 0]
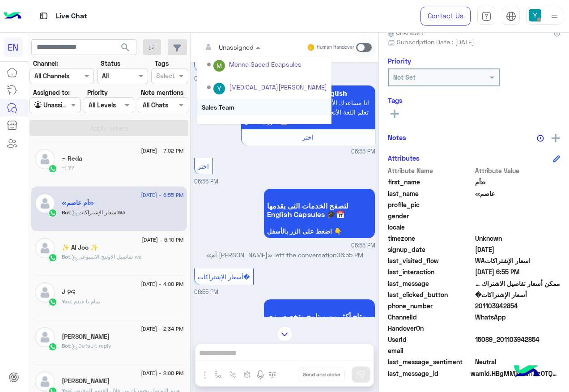
click at [244, 102] on div "Sales Team" at bounding box center [264, 107] width 134 height 17
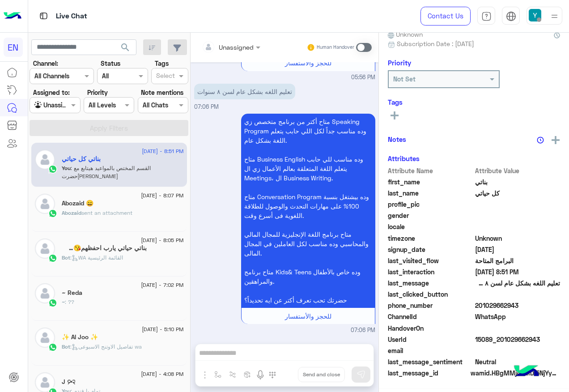
click at [92, 308] on div "~ : ??" at bounding box center [123, 306] width 122 height 16
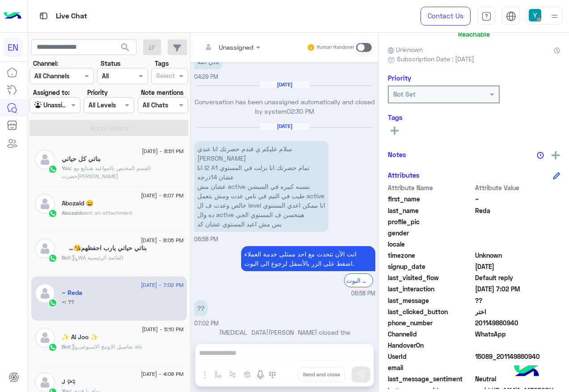
scroll to position [90, 0]
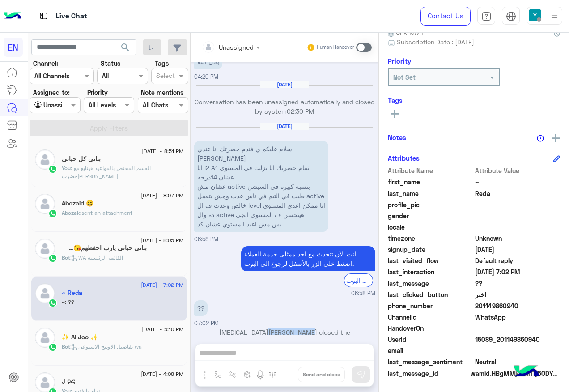
drag, startPoint x: 254, startPoint y: 322, endPoint x: 290, endPoint y: 323, distance: 35.8
click at [290, 327] on p "[MEDICAL_DATA][PERSON_NAME] closed the conversation 07:04 PM" at bounding box center [284, 336] width 181 height 19
drag, startPoint x: 290, startPoint y: 323, endPoint x: 268, endPoint y: 284, distance: 45.3
click at [268, 289] on small "06:58 PM" at bounding box center [284, 293] width 181 height 8
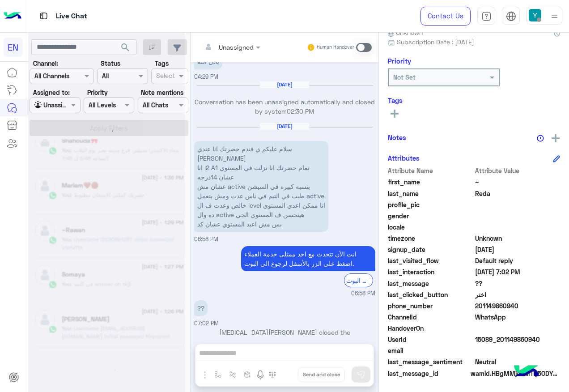
scroll to position [4, 0]
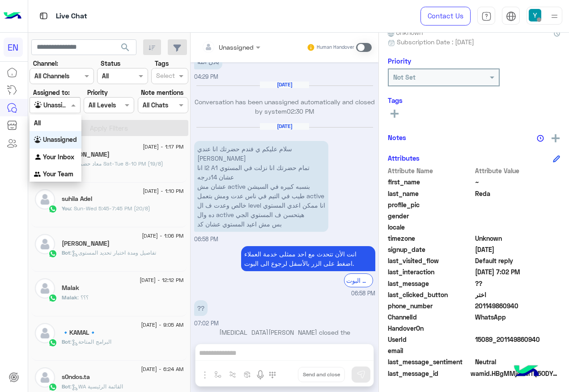
click at [52, 99] on div "Agent Filter Unassigned" at bounding box center [55, 105] width 51 height 16
click at [53, 122] on div "All" at bounding box center [56, 122] width 52 height 17
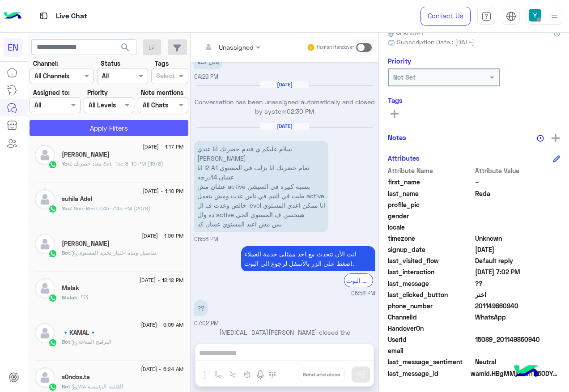
click at [63, 127] on button "Apply Filters" at bounding box center [109, 128] width 159 height 16
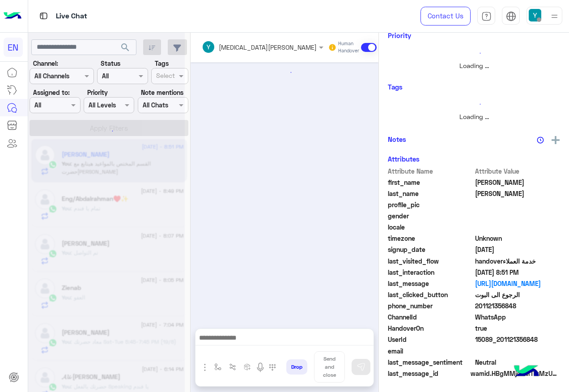
scroll to position [106, 0]
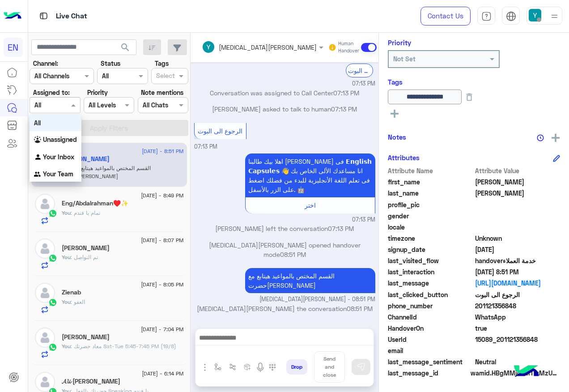
click at [52, 105] on input "text" at bounding box center [44, 105] width 21 height 9
drag, startPoint x: 67, startPoint y: 170, endPoint x: 77, endPoint y: 149, distance: 23.4
click at [67, 170] on b "Your Team" at bounding box center [58, 174] width 30 height 8
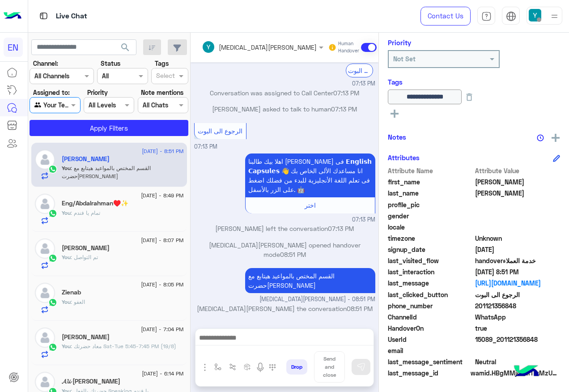
click at [86, 140] on div "[DATE] - 8:51 PM [PERSON_NAME] You : القسم المختص بالمواعيد هيتابع مع حضرتك [DA…" at bounding box center [109, 267] width 162 height 256
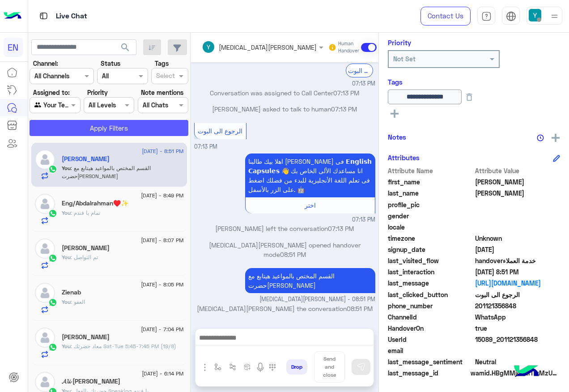
click at [89, 136] on button "Apply Filters" at bounding box center [109, 128] width 159 height 16
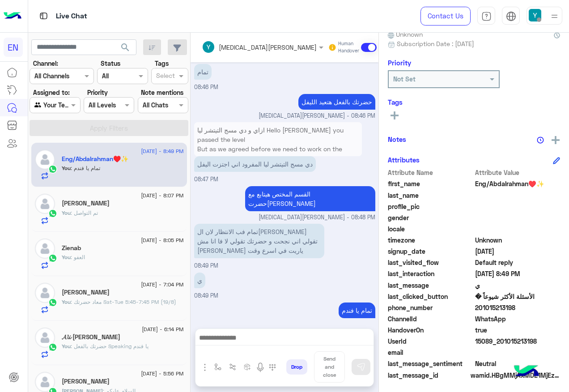
scroll to position [90, 0]
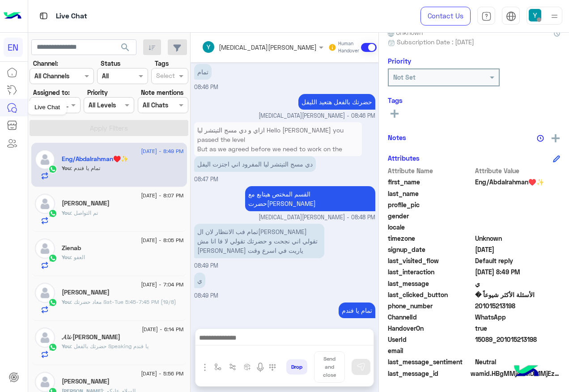
click at [36, 112] on div "Live Chat" at bounding box center [47, 107] width 39 height 14
click at [64, 111] on div "Live Chat" at bounding box center [47, 107] width 39 height 14
click at [74, 111] on div "Agent Filter Your Team" at bounding box center [55, 105] width 51 height 16
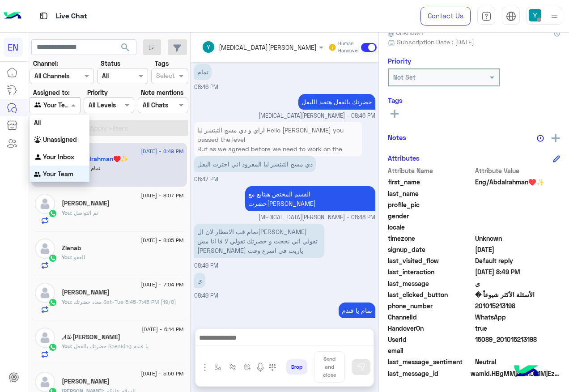
scroll to position [0, 0]
click at [78, 154] on div "Your Inbox" at bounding box center [60, 156] width 60 height 17
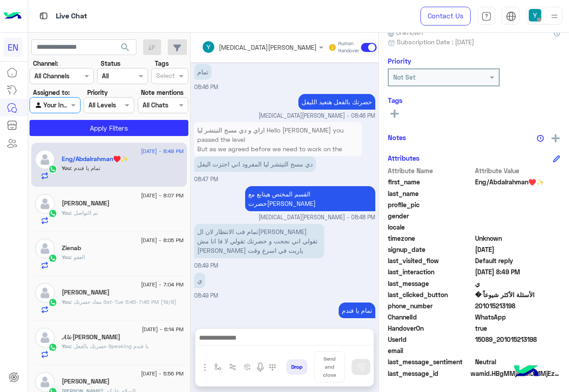
click at [93, 136] on app-inbox-users-filters "search Channel: Channel All Channels Status Channel All Tags Select Assigned to…" at bounding box center [109, 86] width 162 height 107
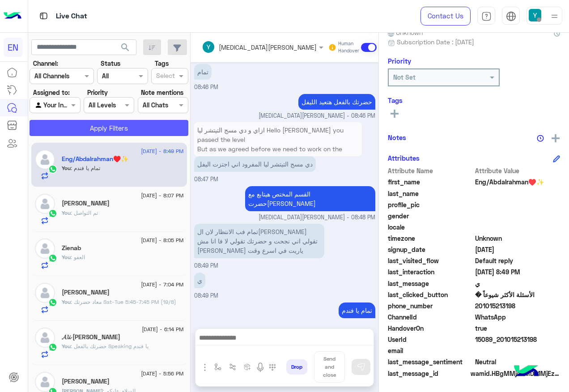
click at [97, 134] on button "Apply Filters" at bounding box center [109, 128] width 159 height 16
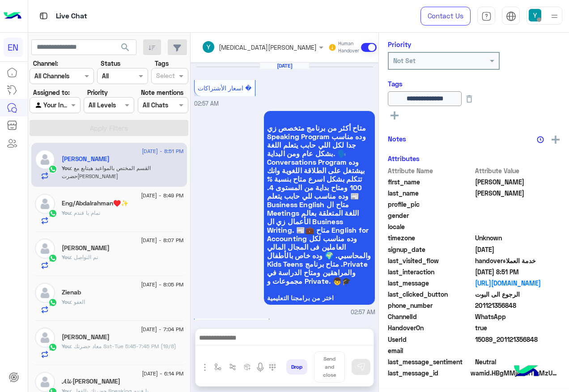
scroll to position [1158, 0]
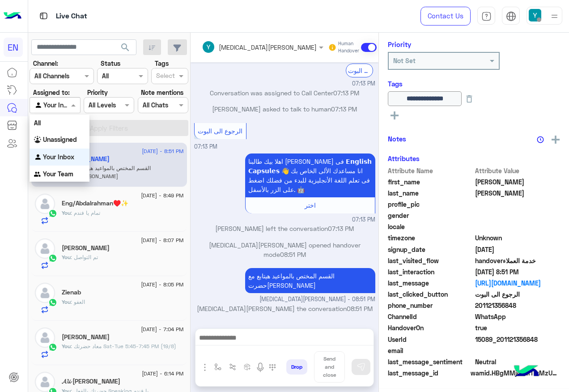
click at [80, 107] on span at bounding box center [74, 104] width 11 height 9
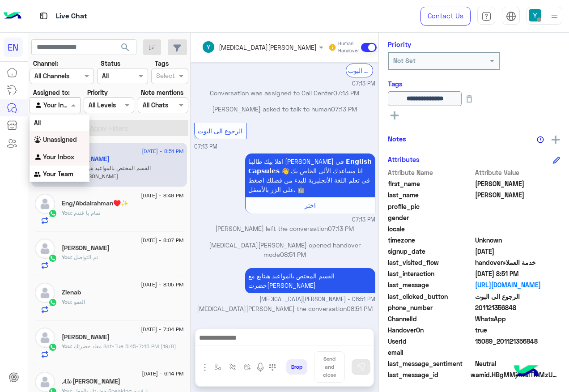
drag, startPoint x: 83, startPoint y: 136, endPoint x: 90, endPoint y: 124, distance: 14.7
click at [82, 136] on div "Unassigned" at bounding box center [60, 139] width 60 height 17
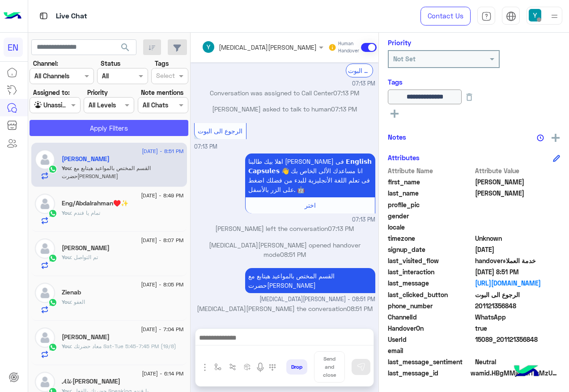
click at [90, 124] on button "Apply Filters" at bounding box center [109, 128] width 159 height 16
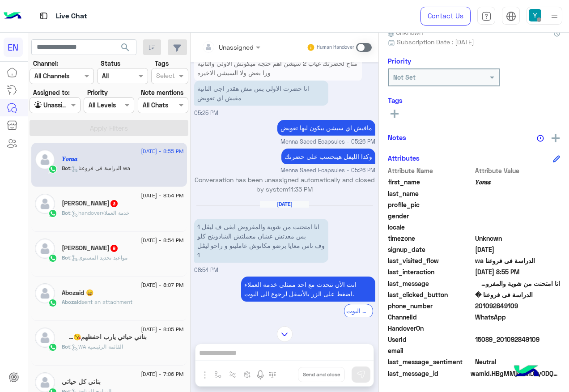
scroll to position [273, 0]
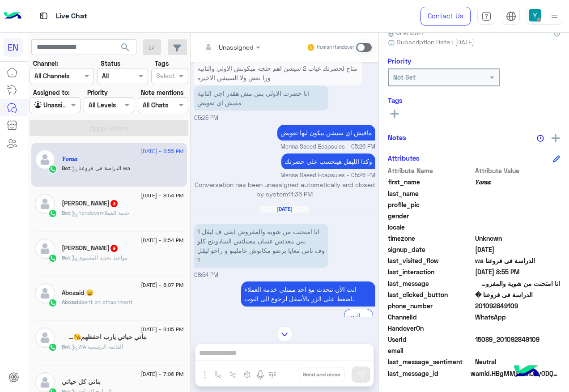
drag, startPoint x: 478, startPoint y: 305, endPoint x: 526, endPoint y: 306, distance: 47.9
click at [526, 306] on span "201092849109" at bounding box center [517, 305] width 85 height 9
drag, startPoint x: 526, startPoint y: 306, endPoint x: 511, endPoint y: 308, distance: 14.8
copy span "01092849109"
